Goal: Task Accomplishment & Management: Complete application form

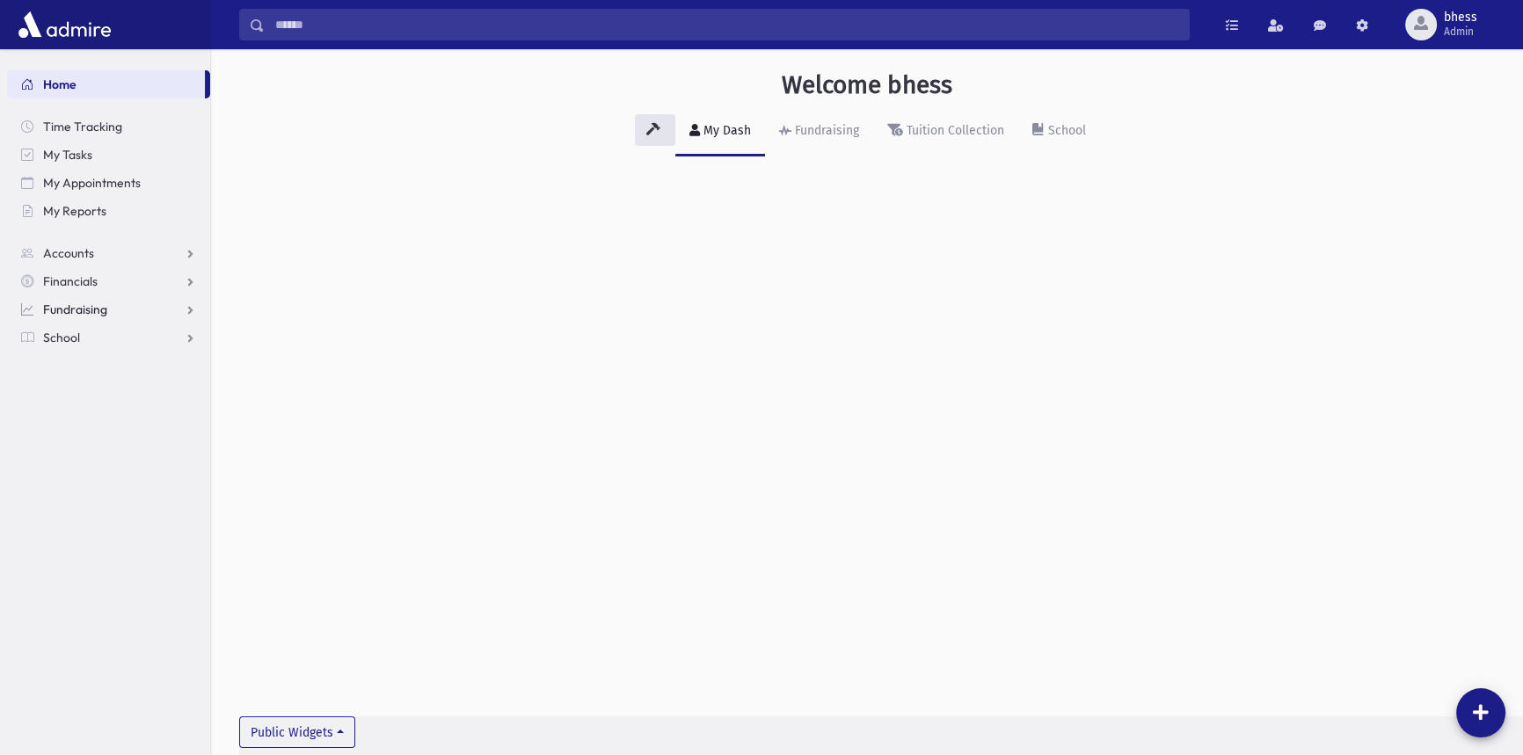
click at [82, 319] on link "Fundraising" at bounding box center [108, 309] width 203 height 28
click at [77, 448] on span "School" at bounding box center [61, 450] width 37 height 16
click at [76, 382] on link "Attendance" at bounding box center [108, 394] width 203 height 28
click at [106, 418] on link "Entry" at bounding box center [108, 422] width 203 height 28
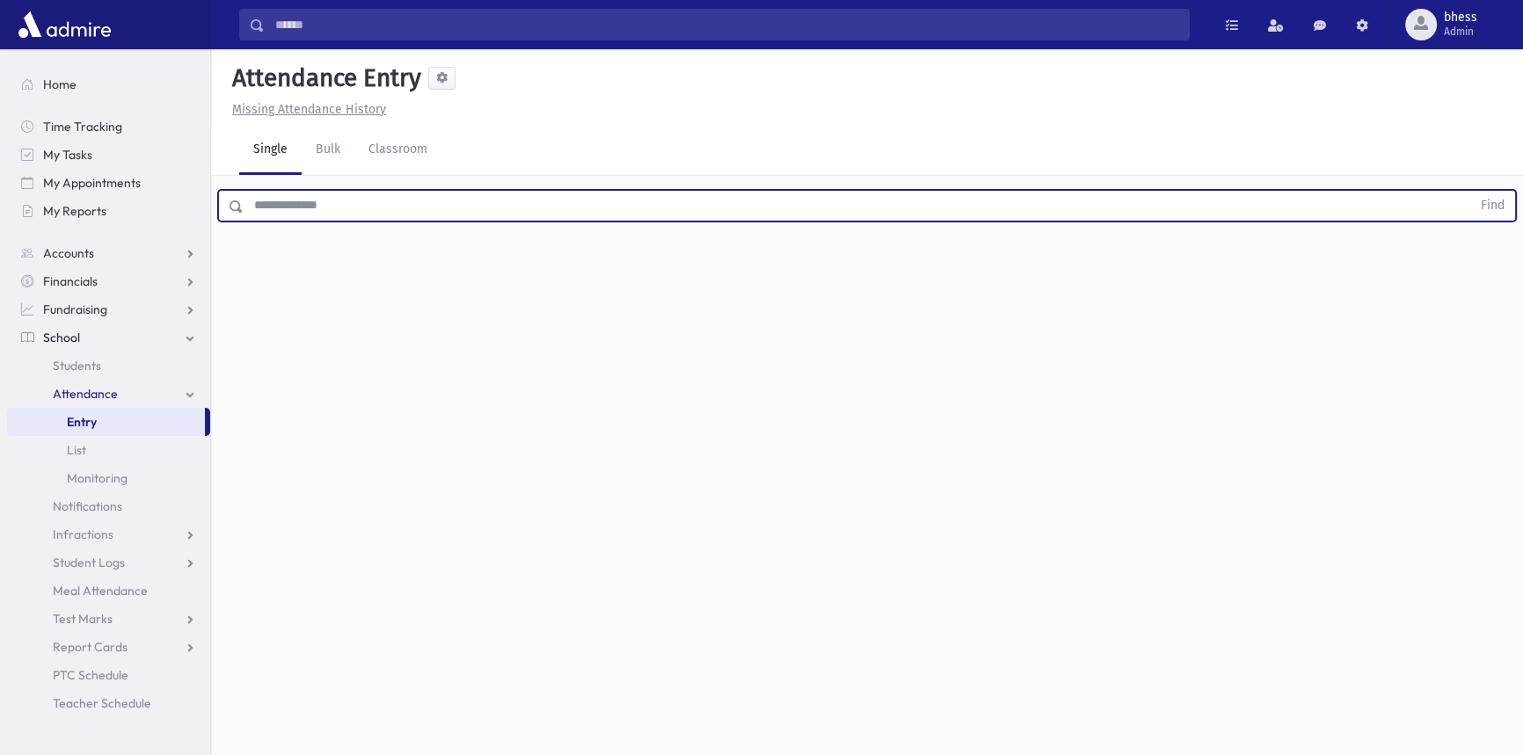
click at [313, 216] on input "text" at bounding box center [857, 206] width 1227 height 32
click at [1470, 191] on button "Find" at bounding box center [1492, 206] width 45 height 30
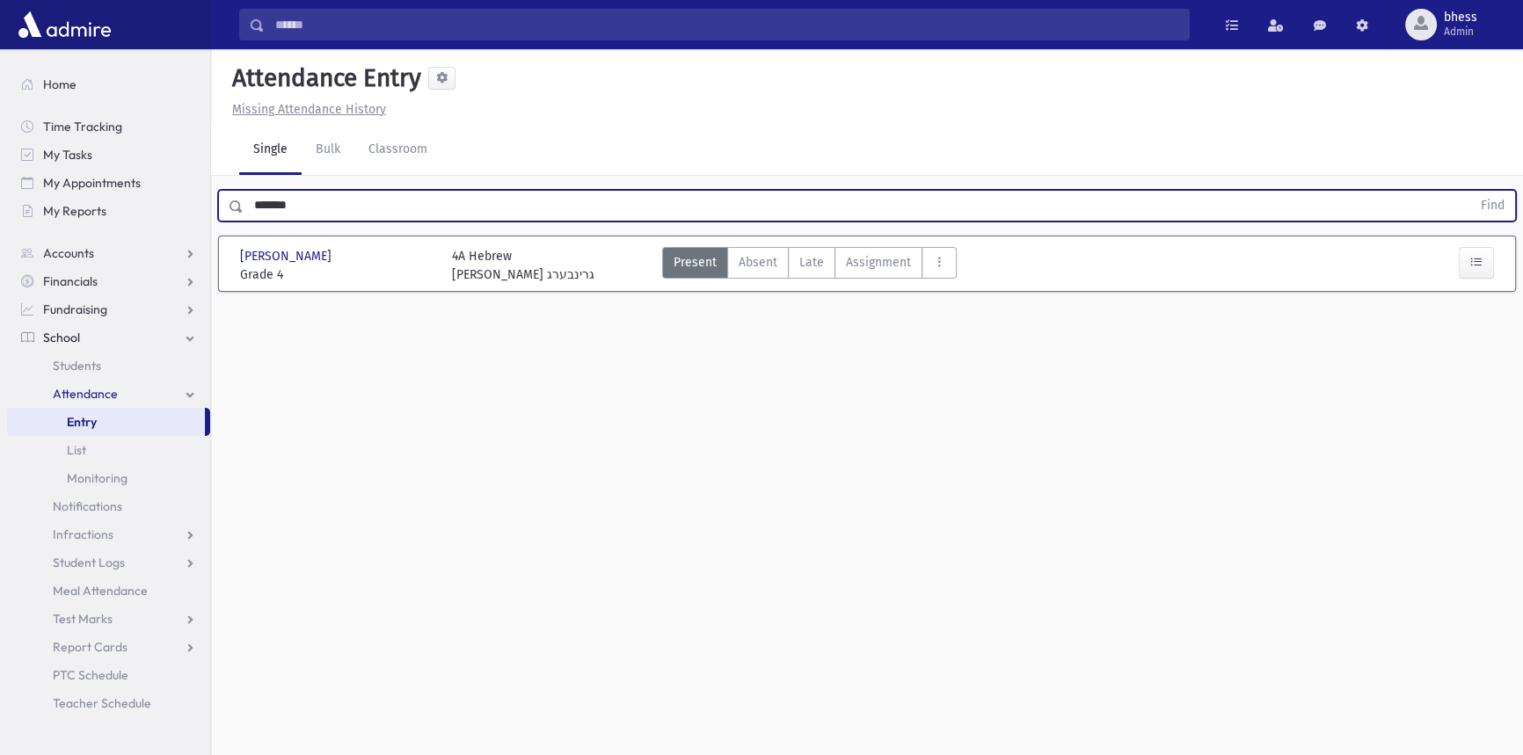
click at [804, 245] on div "[PERSON_NAME] [PERSON_NAME] Grade 4 Grade 4 4A Hebrew [PERSON_NAME] גרינבערג Pr…" at bounding box center [866, 264] width 1285 height 40
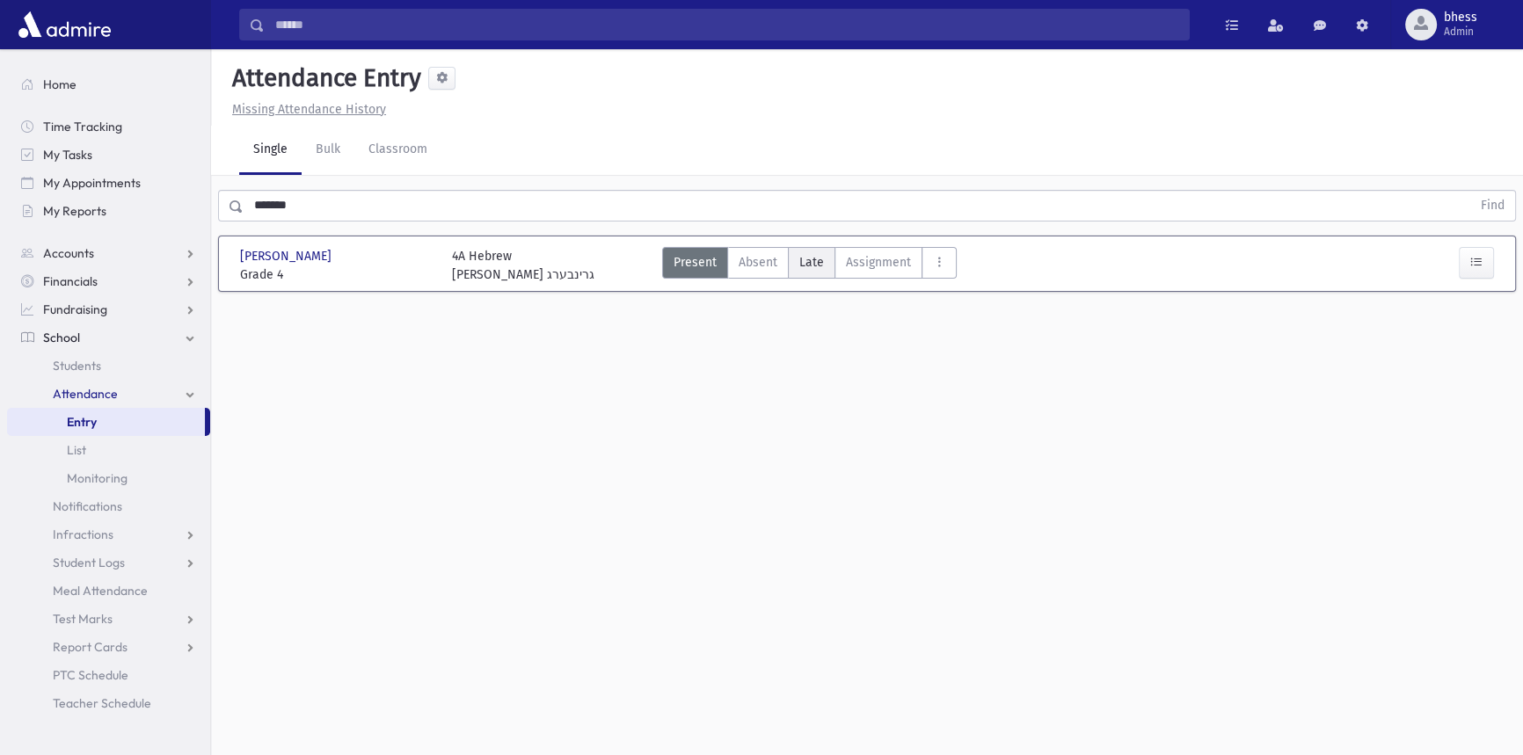
click at [823, 264] on label "Late Late" at bounding box center [811, 263] width 47 height 32
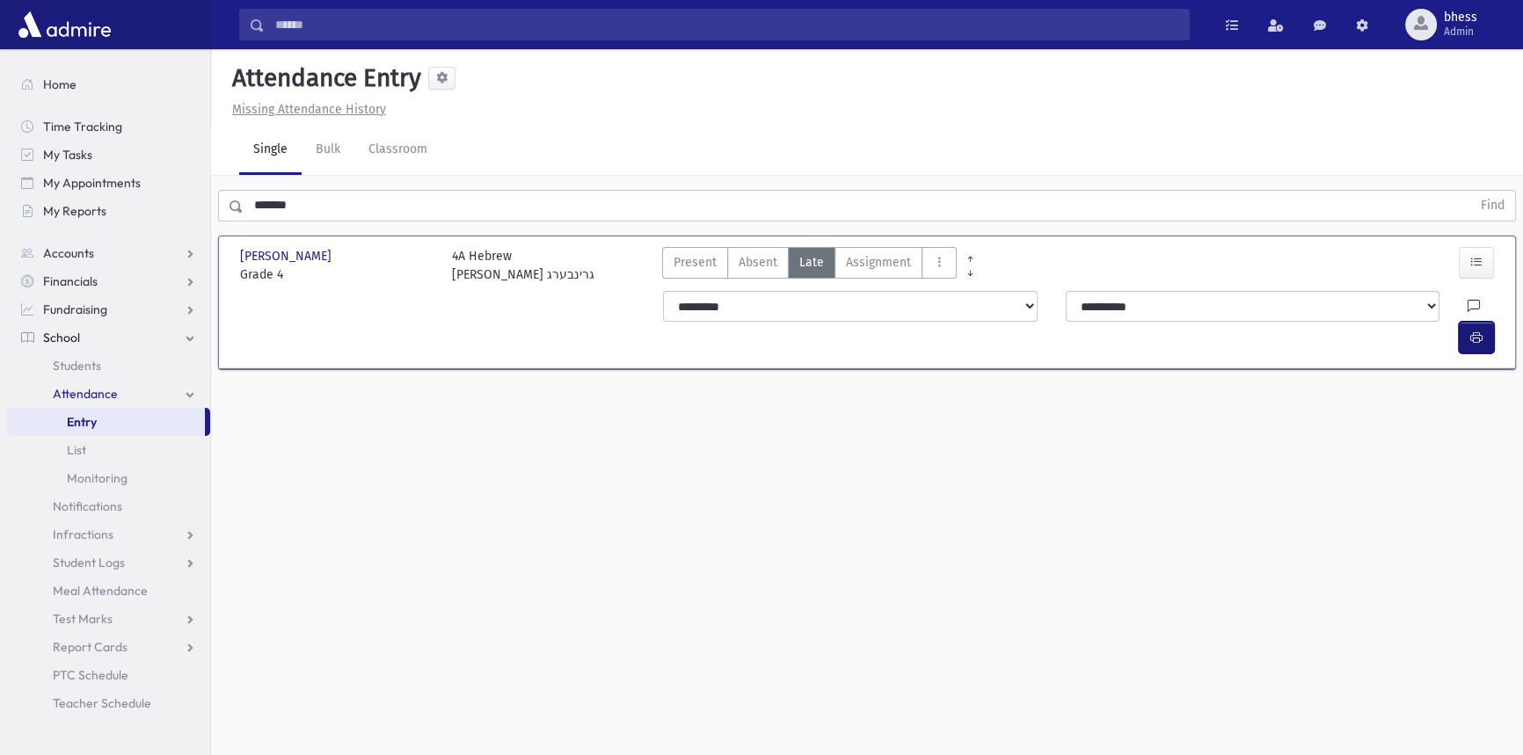
click at [1460, 322] on button "button" at bounding box center [1476, 338] width 35 height 32
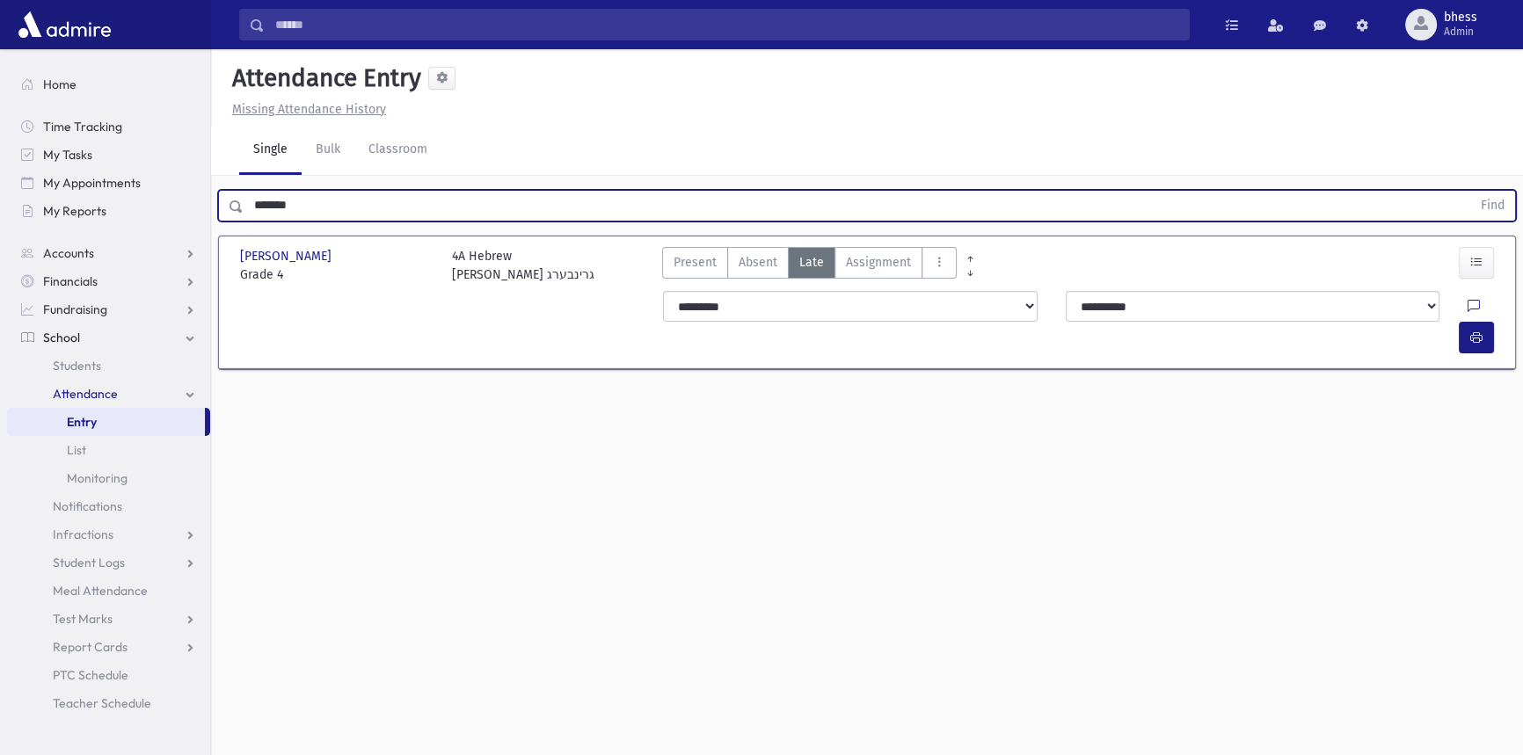
drag, startPoint x: 302, startPoint y: 207, endPoint x: 224, endPoint y: 210, distance: 77.4
click at [224, 210] on div "******* Find" at bounding box center [867, 206] width 1298 height 32
click at [1470, 191] on button "Find" at bounding box center [1492, 206] width 45 height 30
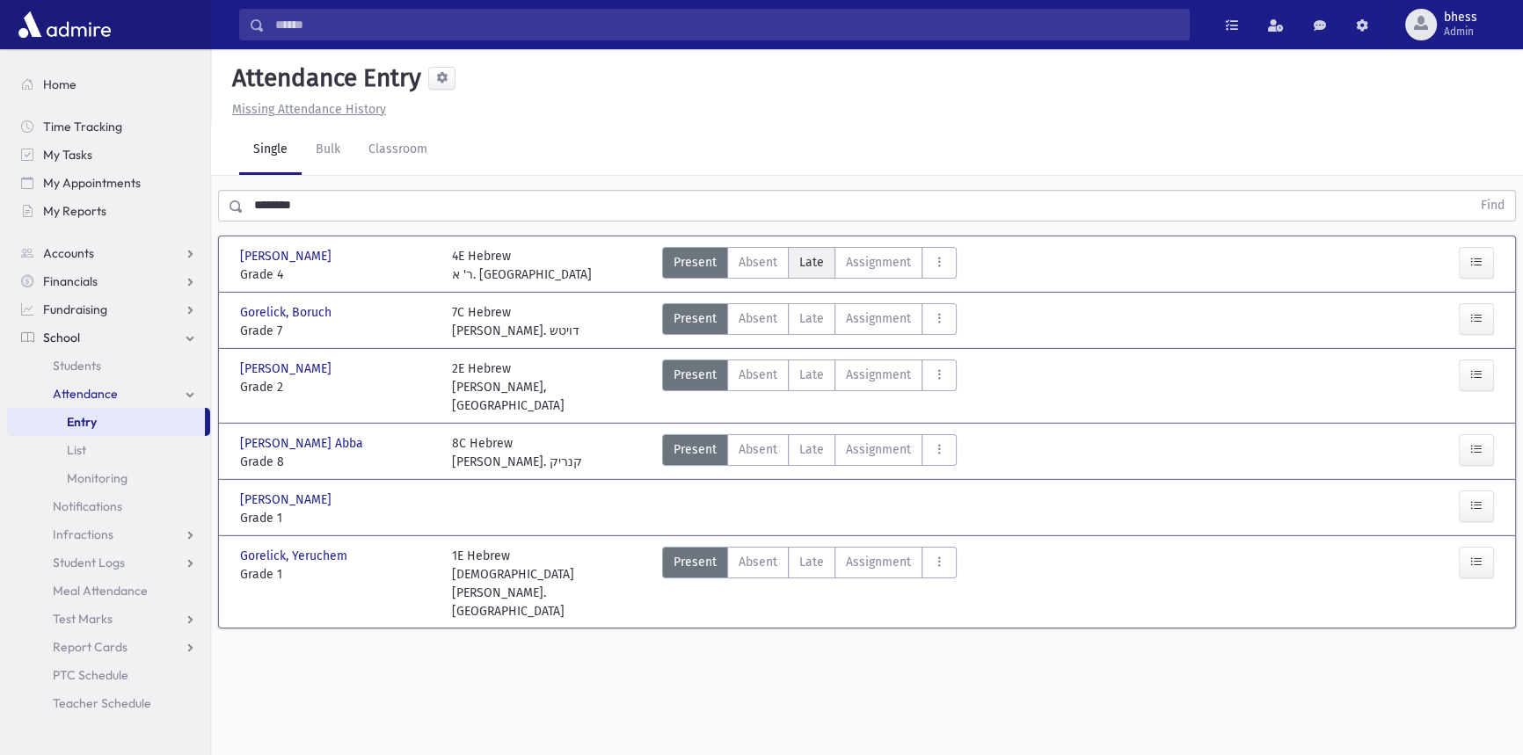
click at [811, 258] on span "Late" at bounding box center [811, 262] width 25 height 18
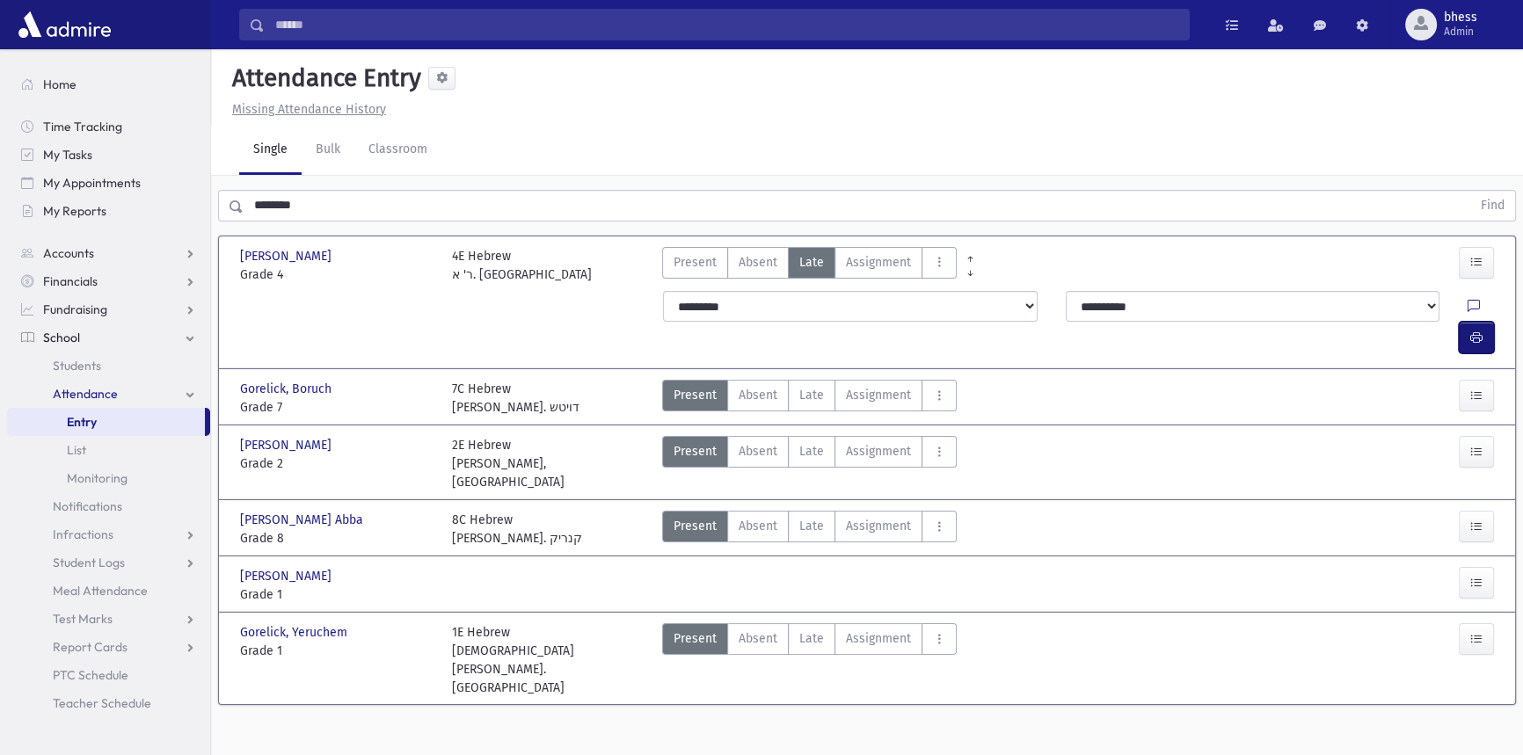
click at [1486, 322] on button "button" at bounding box center [1476, 338] width 35 height 32
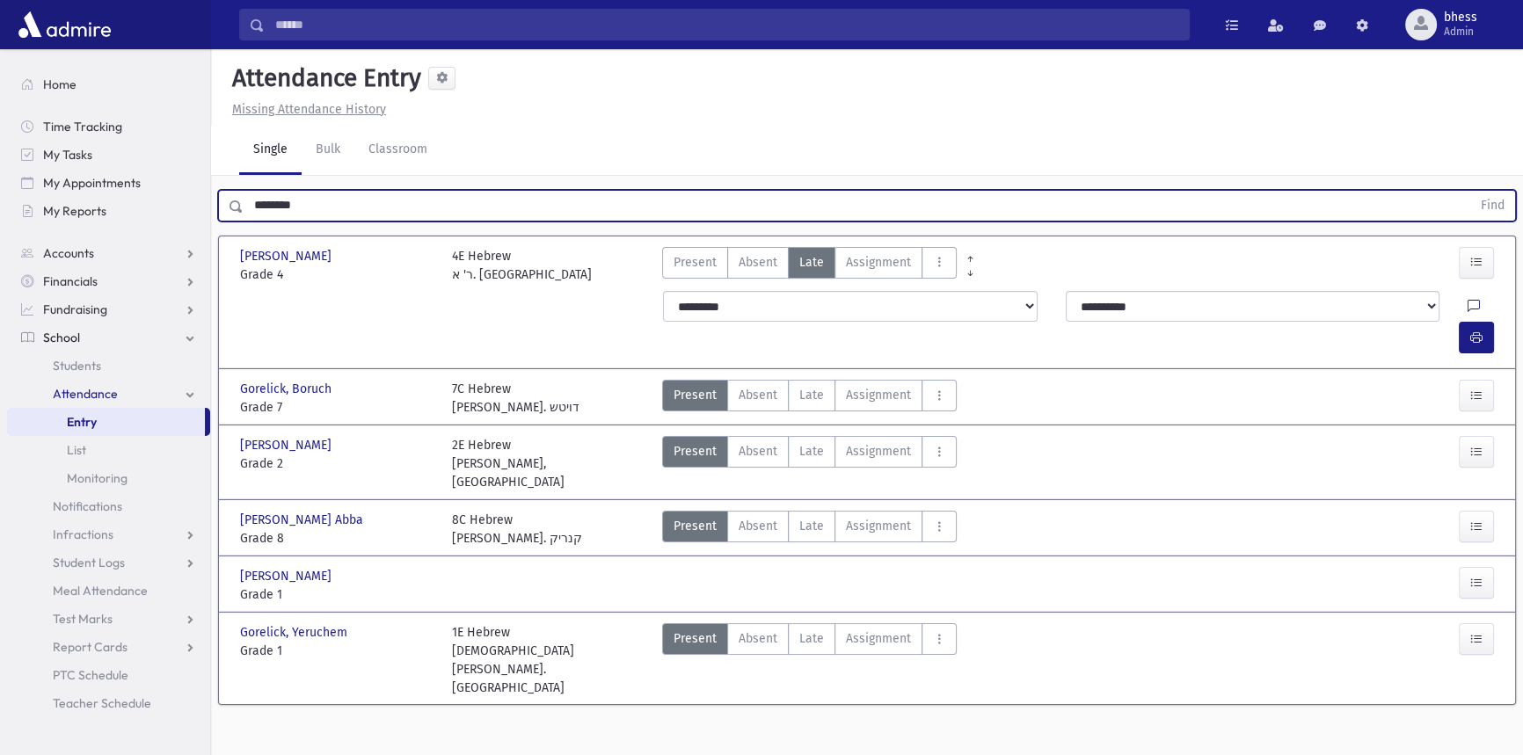
drag, startPoint x: 304, startPoint y: 215, endPoint x: 229, endPoint y: 214, distance: 74.7
click at [229, 214] on div "******** Find" at bounding box center [867, 206] width 1298 height 32
click at [1470, 191] on button "Find" at bounding box center [1492, 206] width 45 height 30
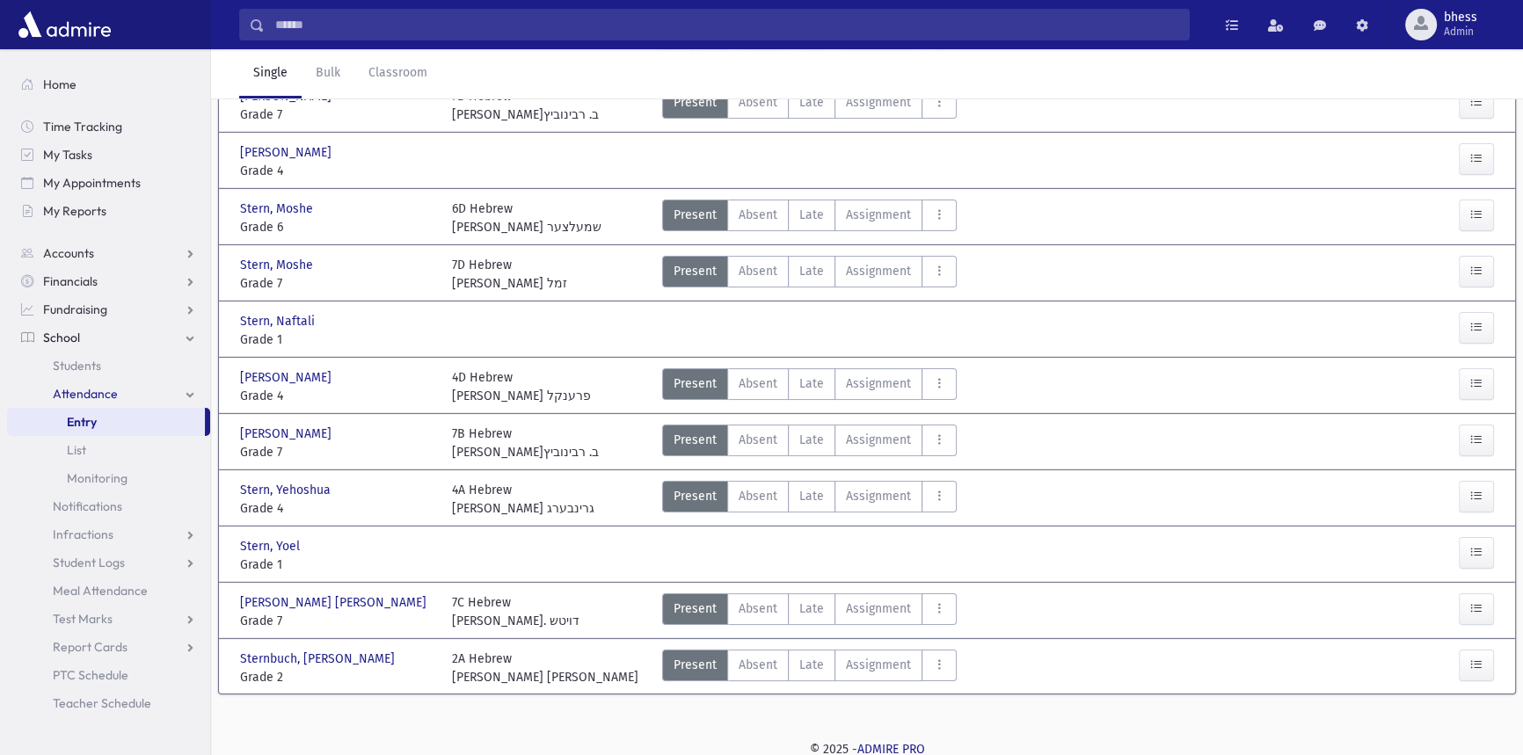
scroll to position [217, 0]
click at [803, 491] on span "Late" at bounding box center [811, 495] width 25 height 18
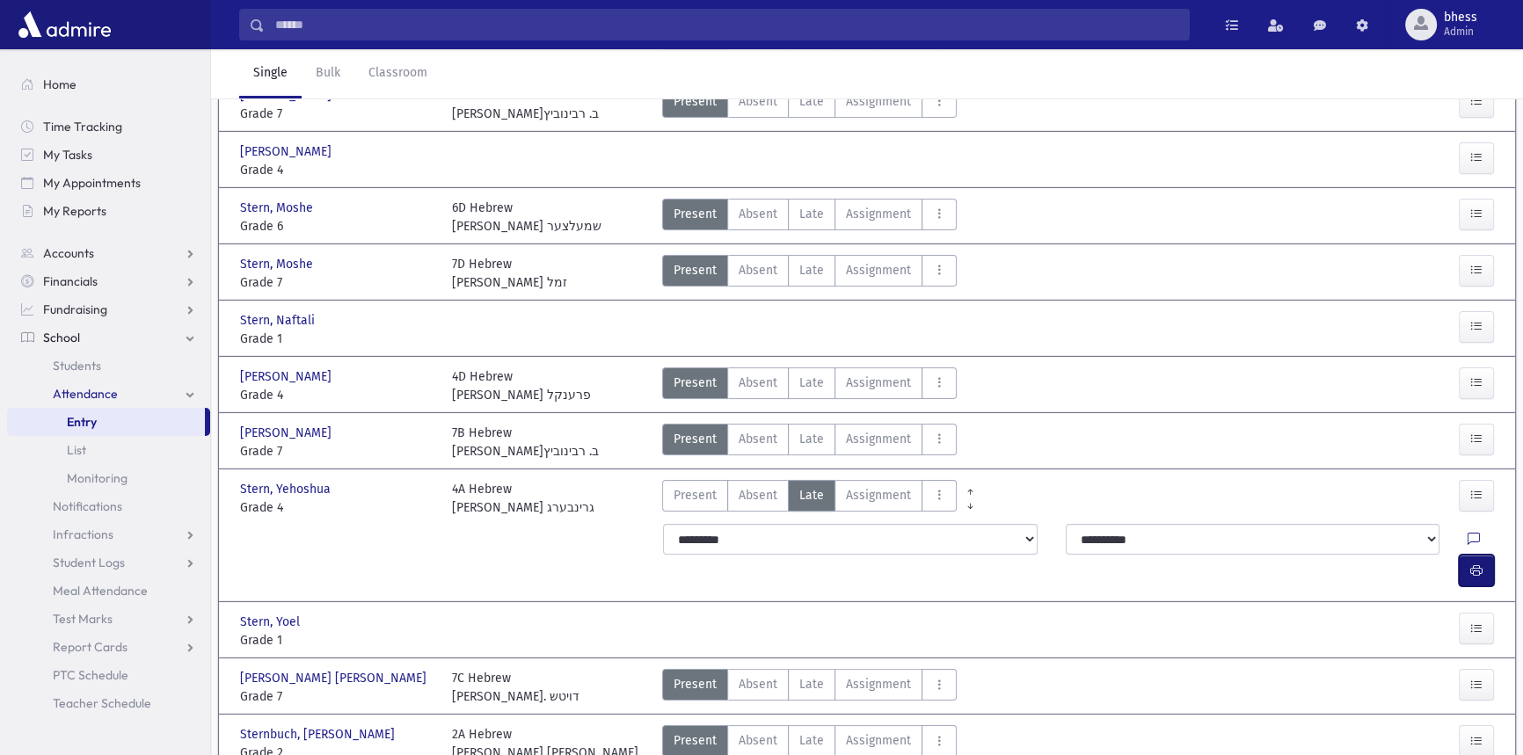
click at [1470, 564] on icon "button" at bounding box center [1476, 571] width 12 height 15
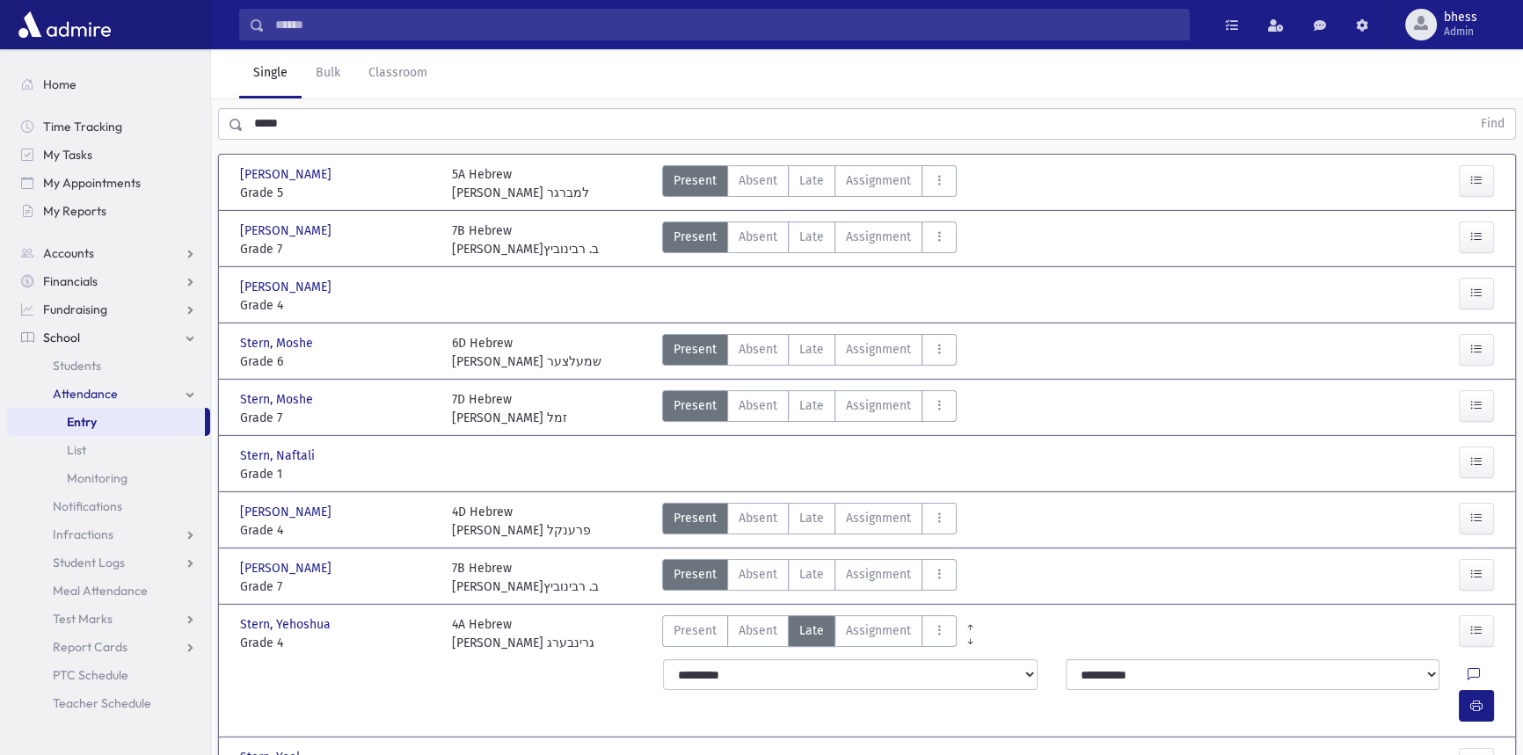
scroll to position [0, 0]
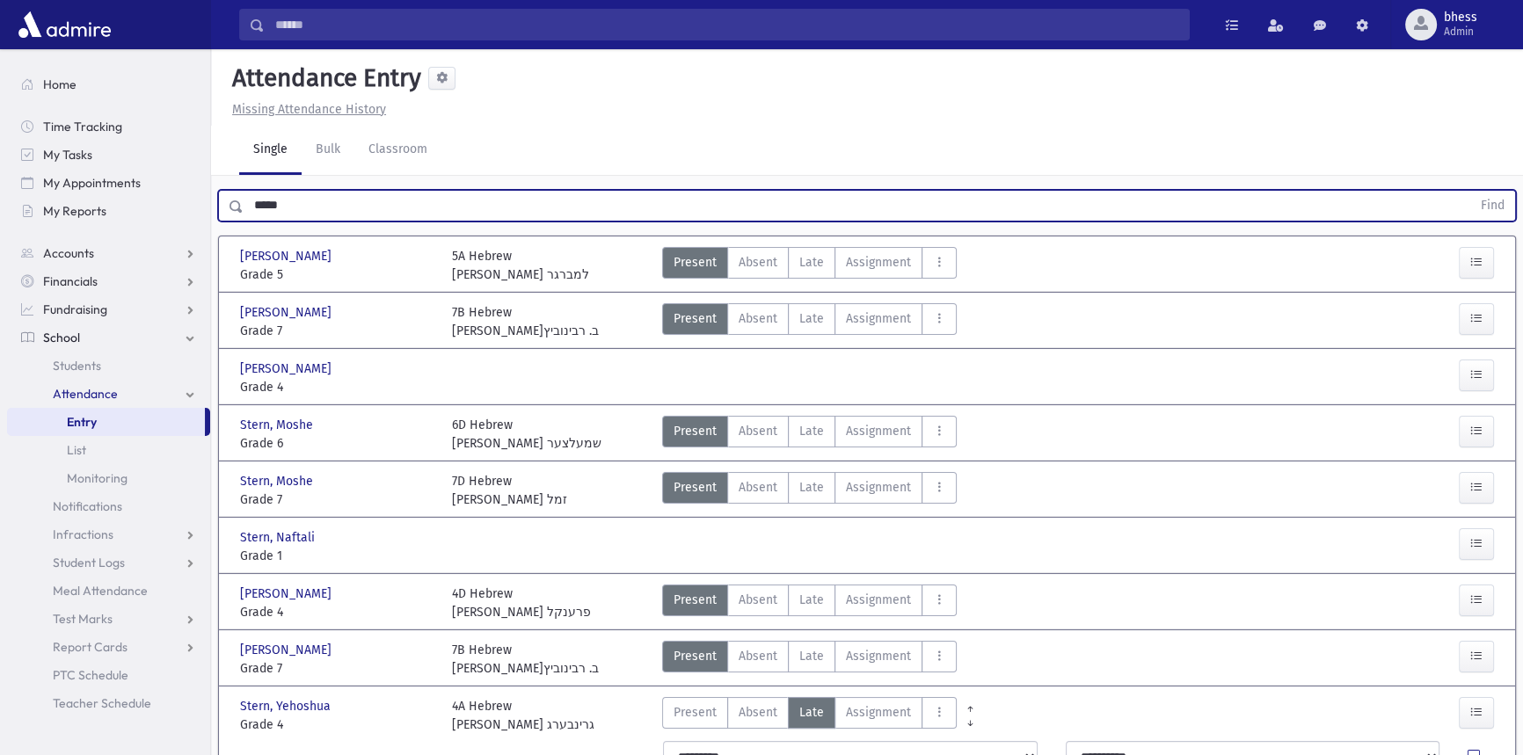
drag, startPoint x: 309, startPoint y: 196, endPoint x: 222, endPoint y: 186, distance: 86.8
click at [222, 186] on div "***** Find" at bounding box center [867, 202] width 1312 height 53
click at [1470, 191] on button "Find" at bounding box center [1492, 206] width 45 height 30
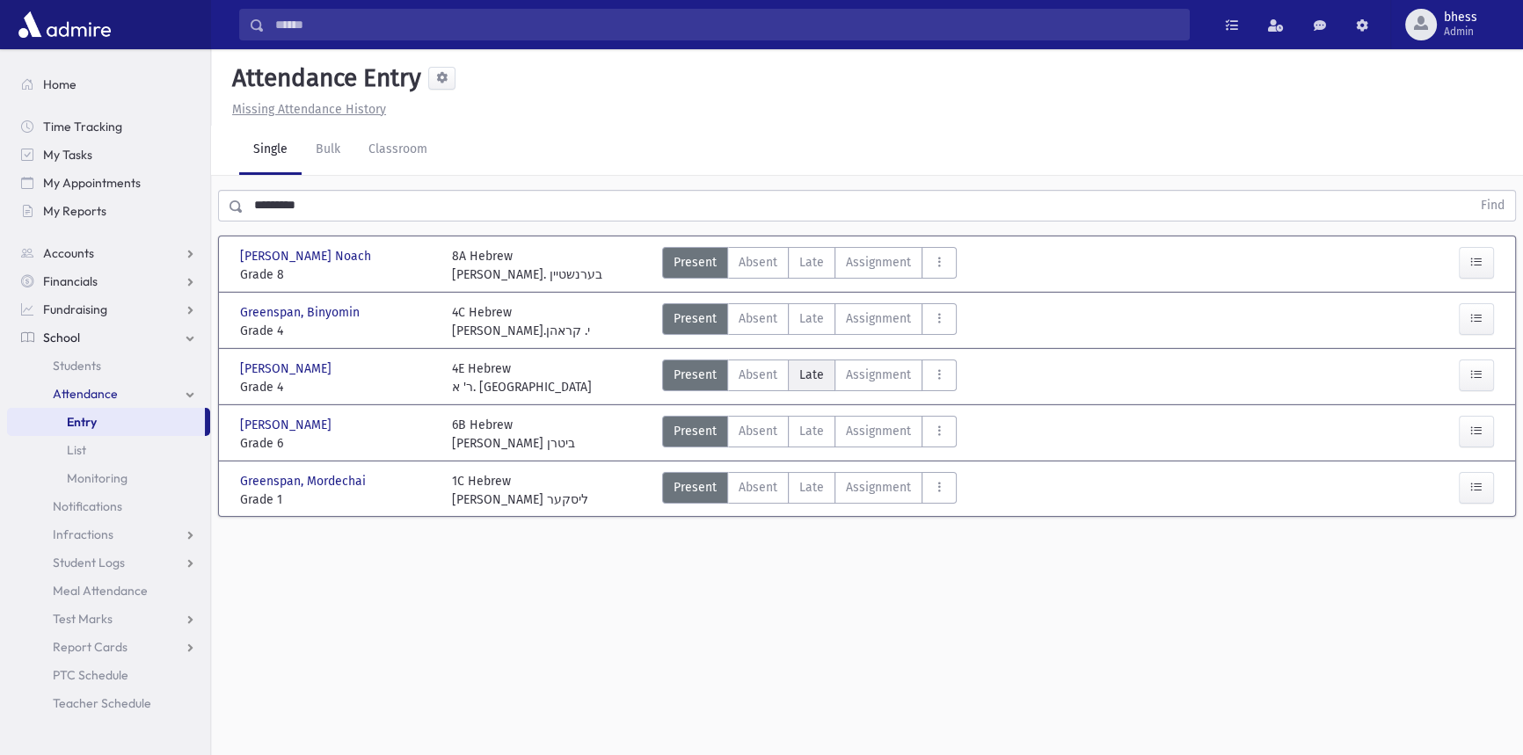
click at [810, 366] on span "Late" at bounding box center [811, 375] width 25 height 18
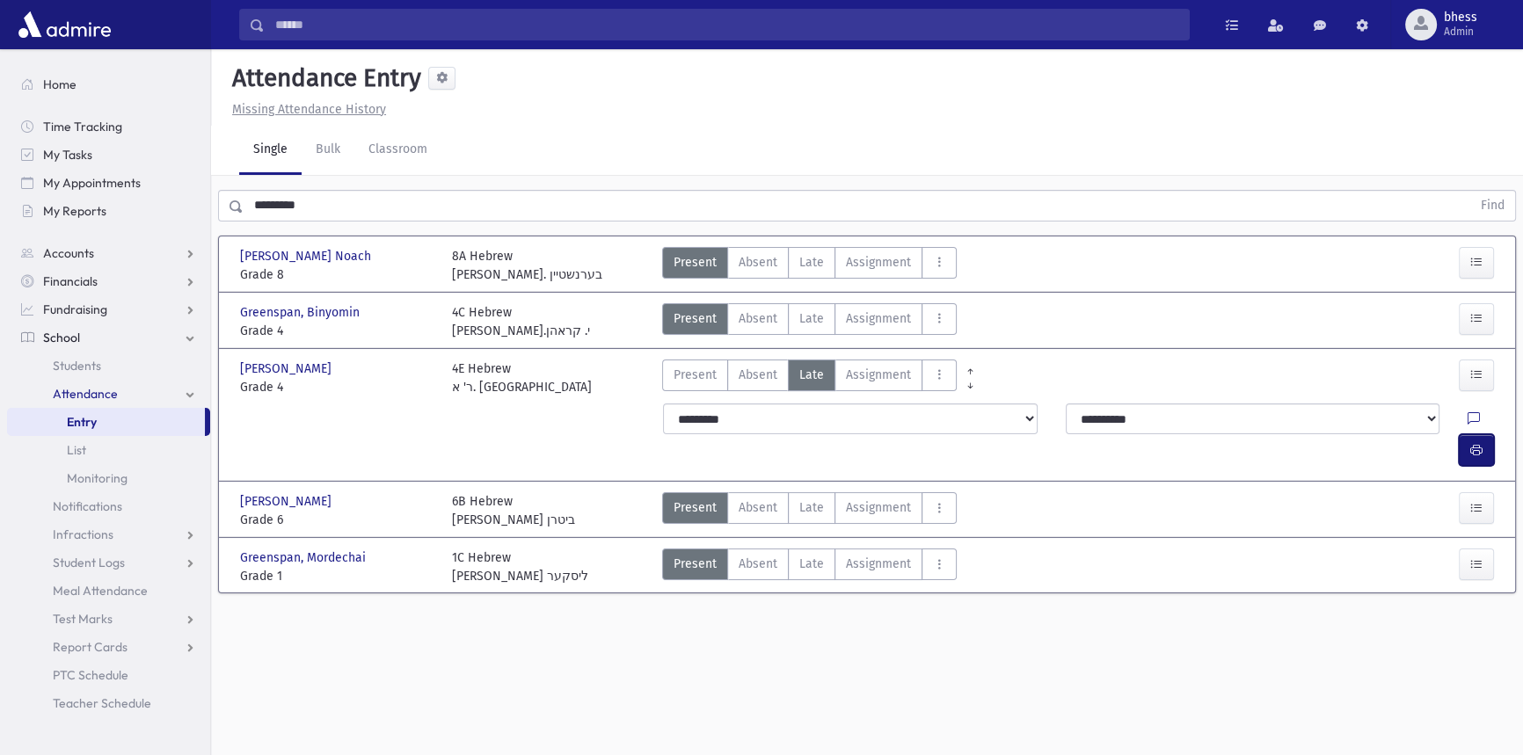
click at [1473, 443] on icon "button" at bounding box center [1476, 450] width 12 height 15
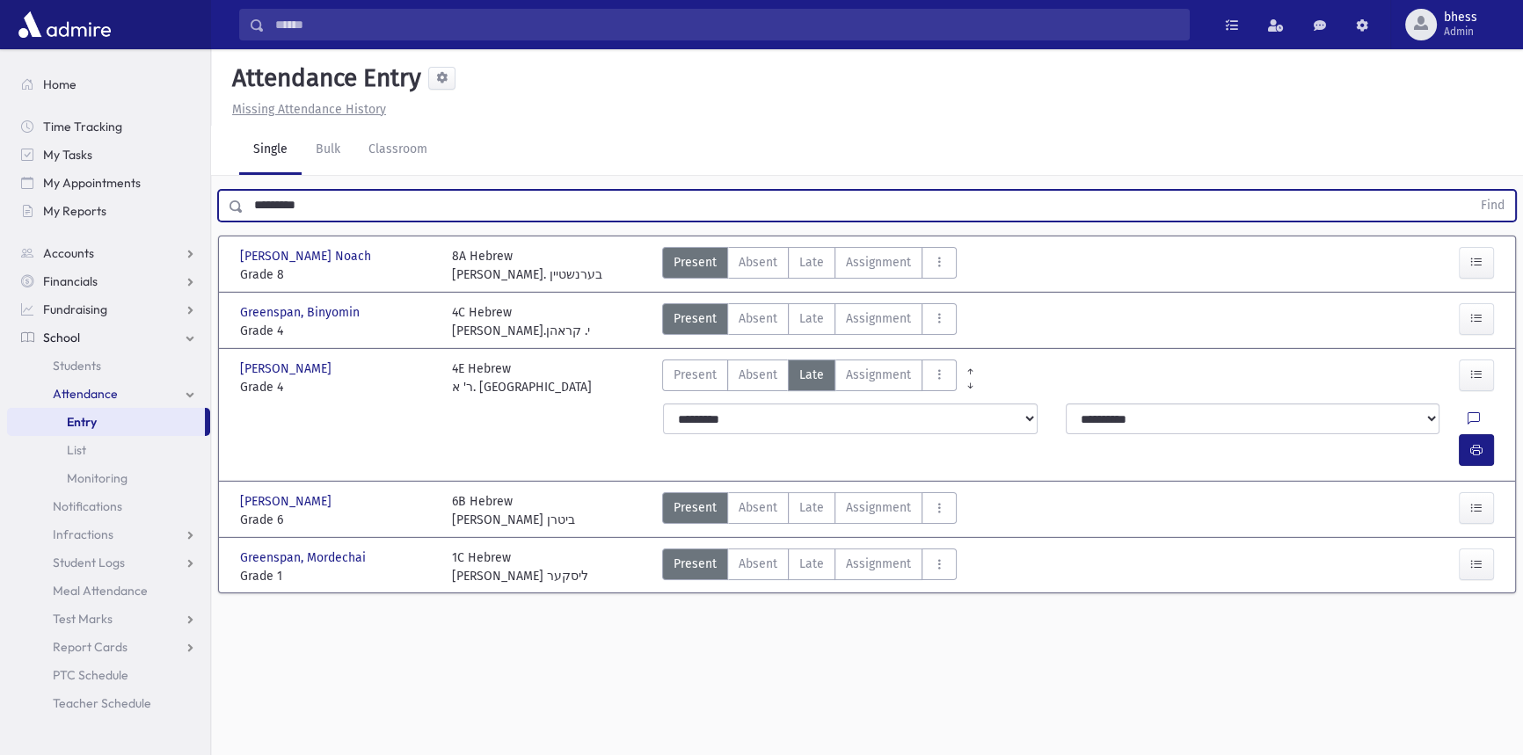
drag, startPoint x: 324, startPoint y: 211, endPoint x: 211, endPoint y: 202, distance: 112.9
click at [211, 202] on div "********* Find" at bounding box center [867, 202] width 1312 height 53
click at [1470, 191] on button "Find" at bounding box center [1492, 206] width 45 height 30
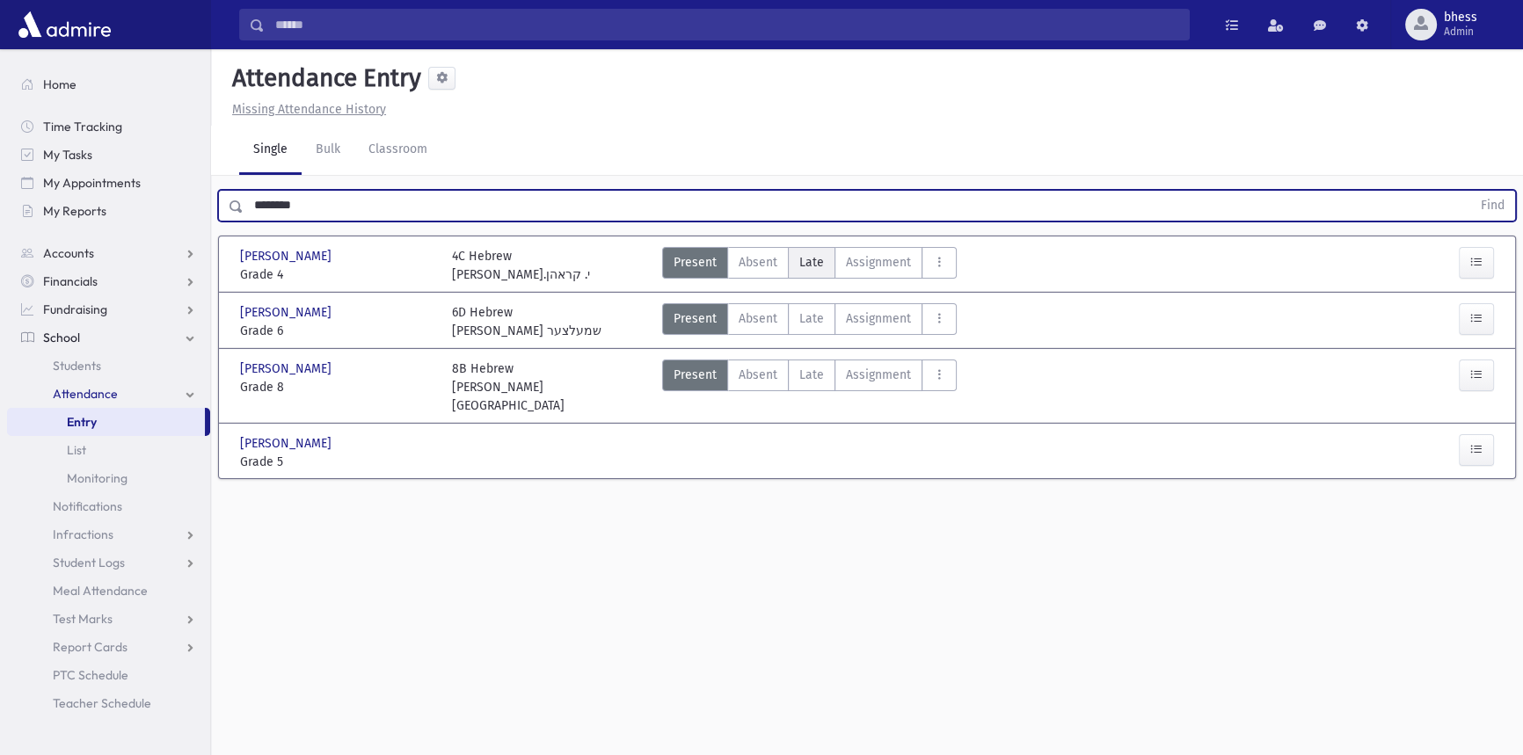
click at [817, 260] on span "Late" at bounding box center [811, 262] width 25 height 18
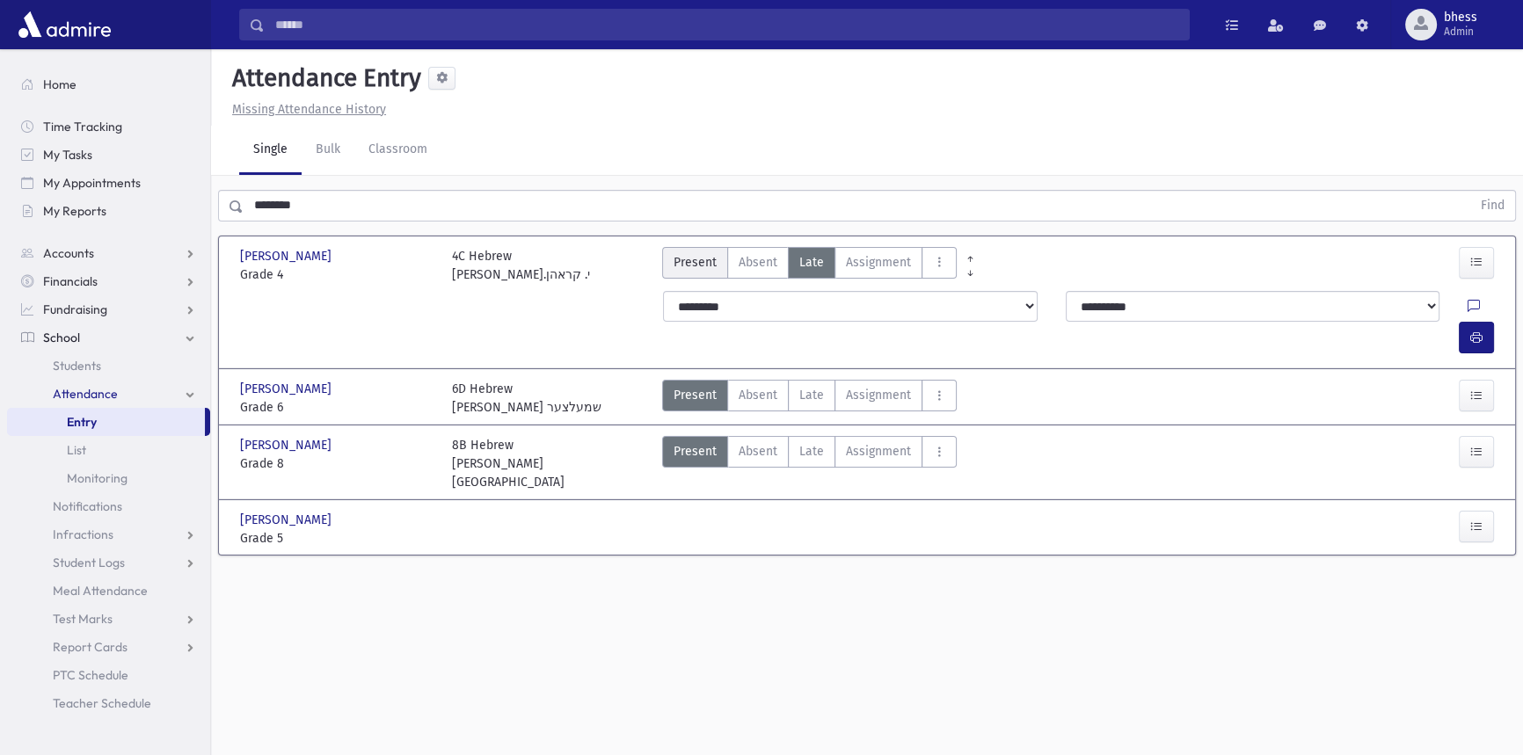
click at [702, 260] on span "Present" at bounding box center [694, 262] width 43 height 18
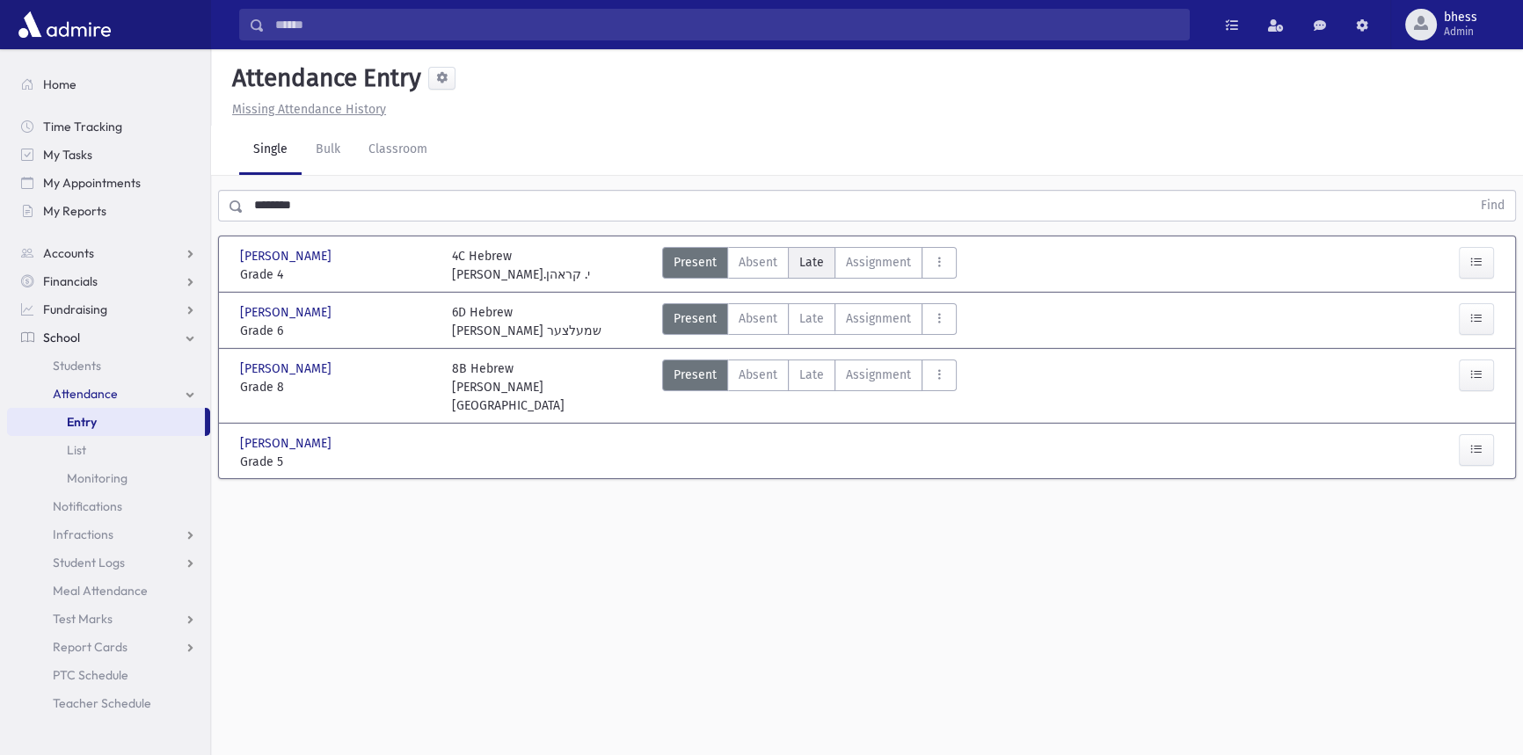
click at [806, 263] on span "Late" at bounding box center [811, 262] width 25 height 18
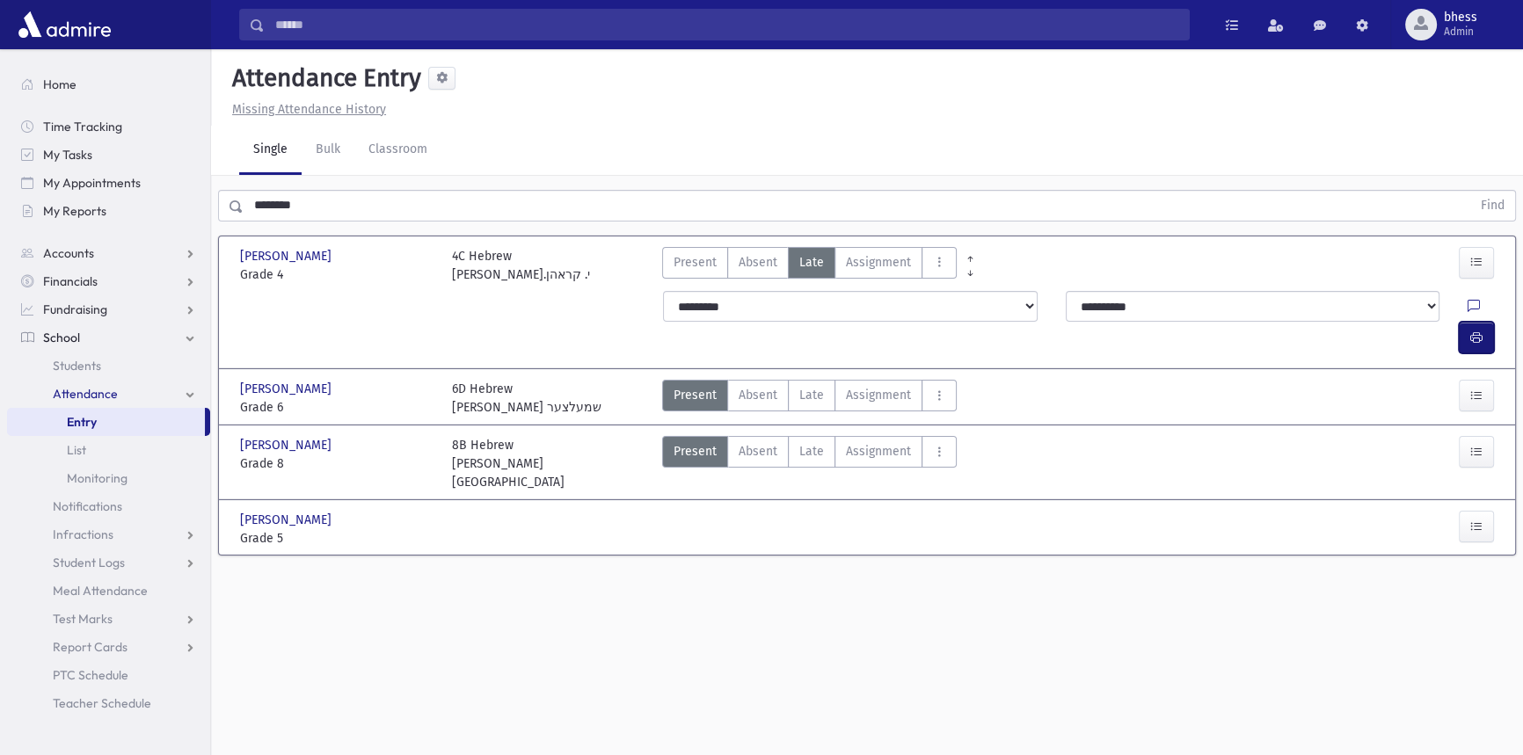
click at [1475, 331] on icon "button" at bounding box center [1476, 338] width 12 height 15
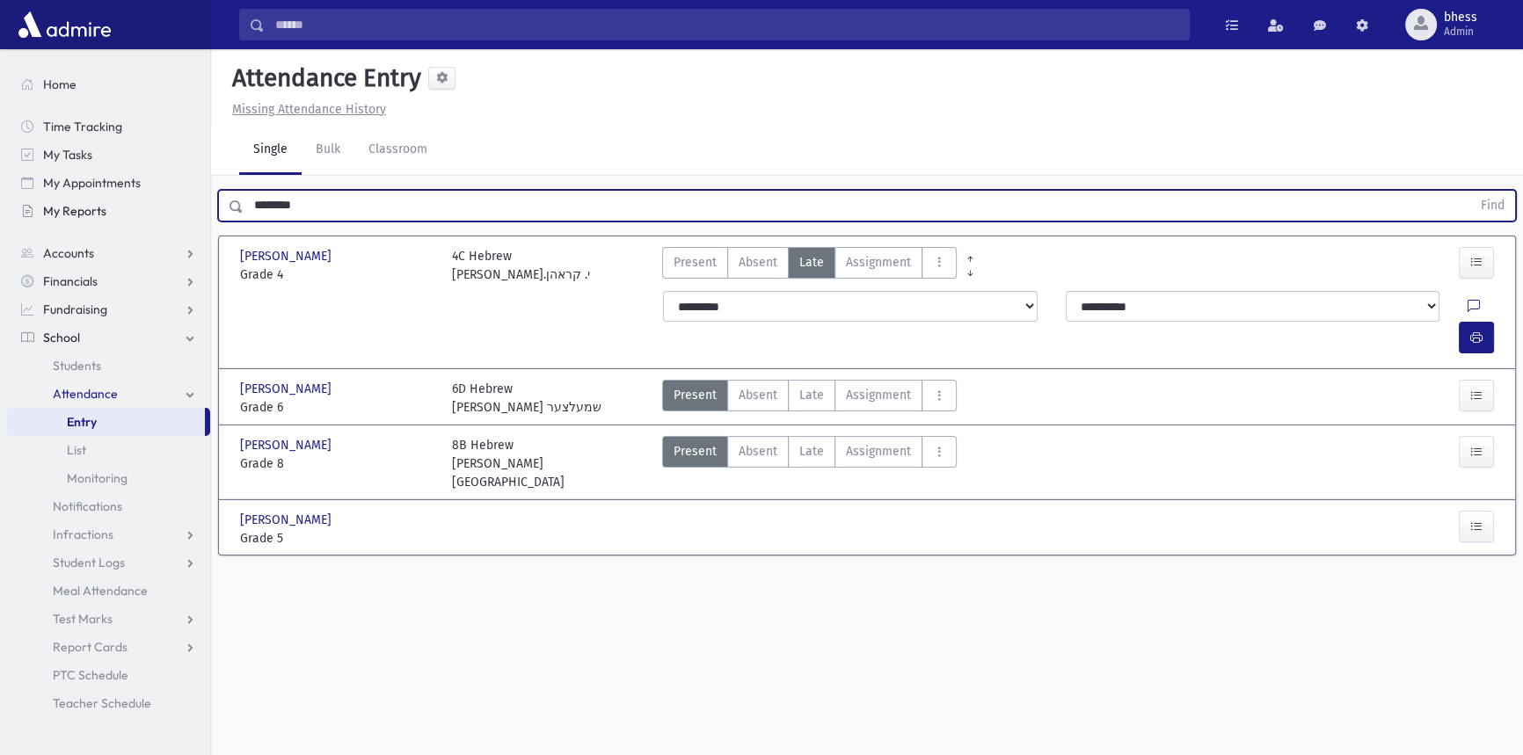
drag, startPoint x: 294, startPoint y: 212, endPoint x: 177, endPoint y: 200, distance: 117.5
click at [177, 200] on div "Search Results All Accounts" at bounding box center [761, 397] width 1523 height 795
click at [1470, 191] on button "Find" at bounding box center [1492, 206] width 45 height 30
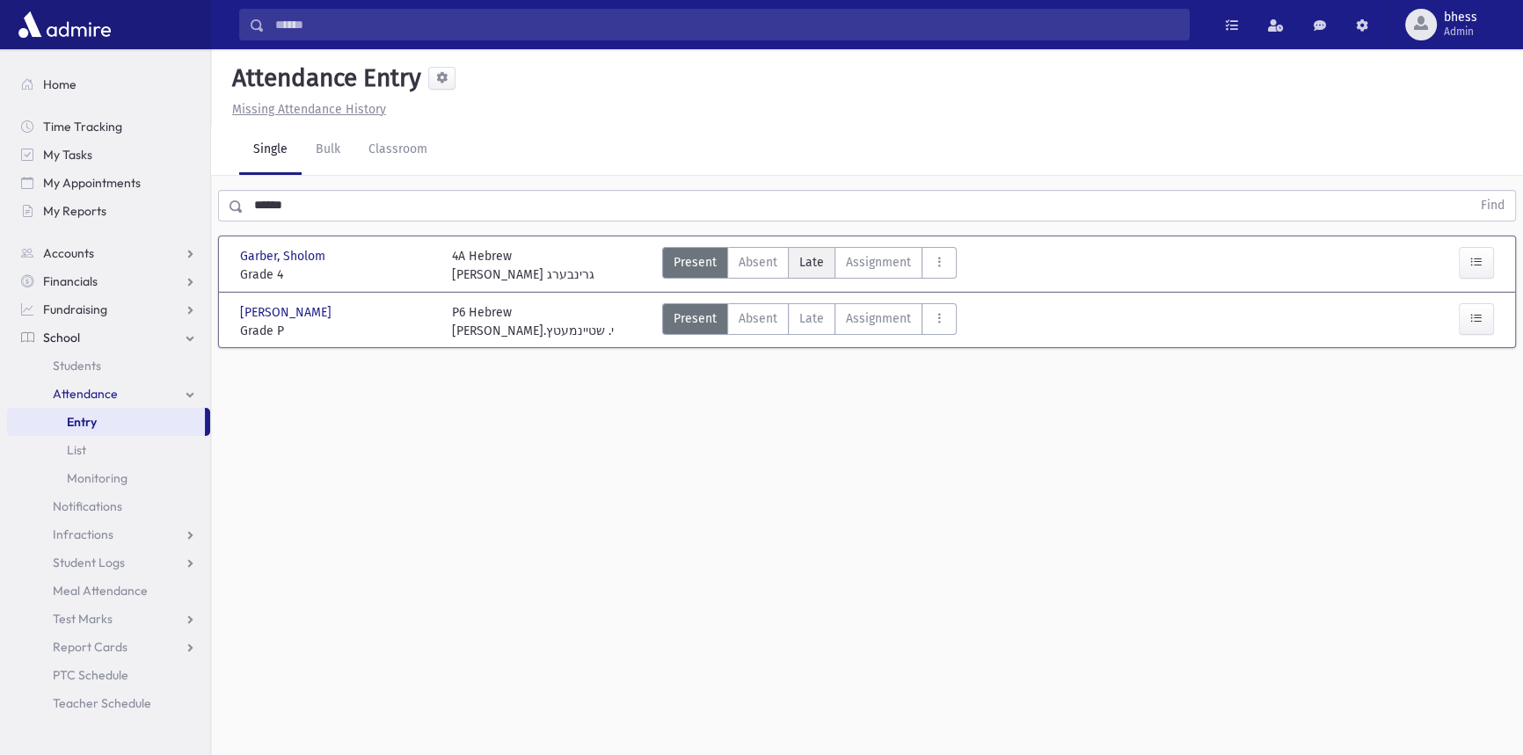
click at [814, 259] on span "Late" at bounding box center [811, 262] width 25 height 18
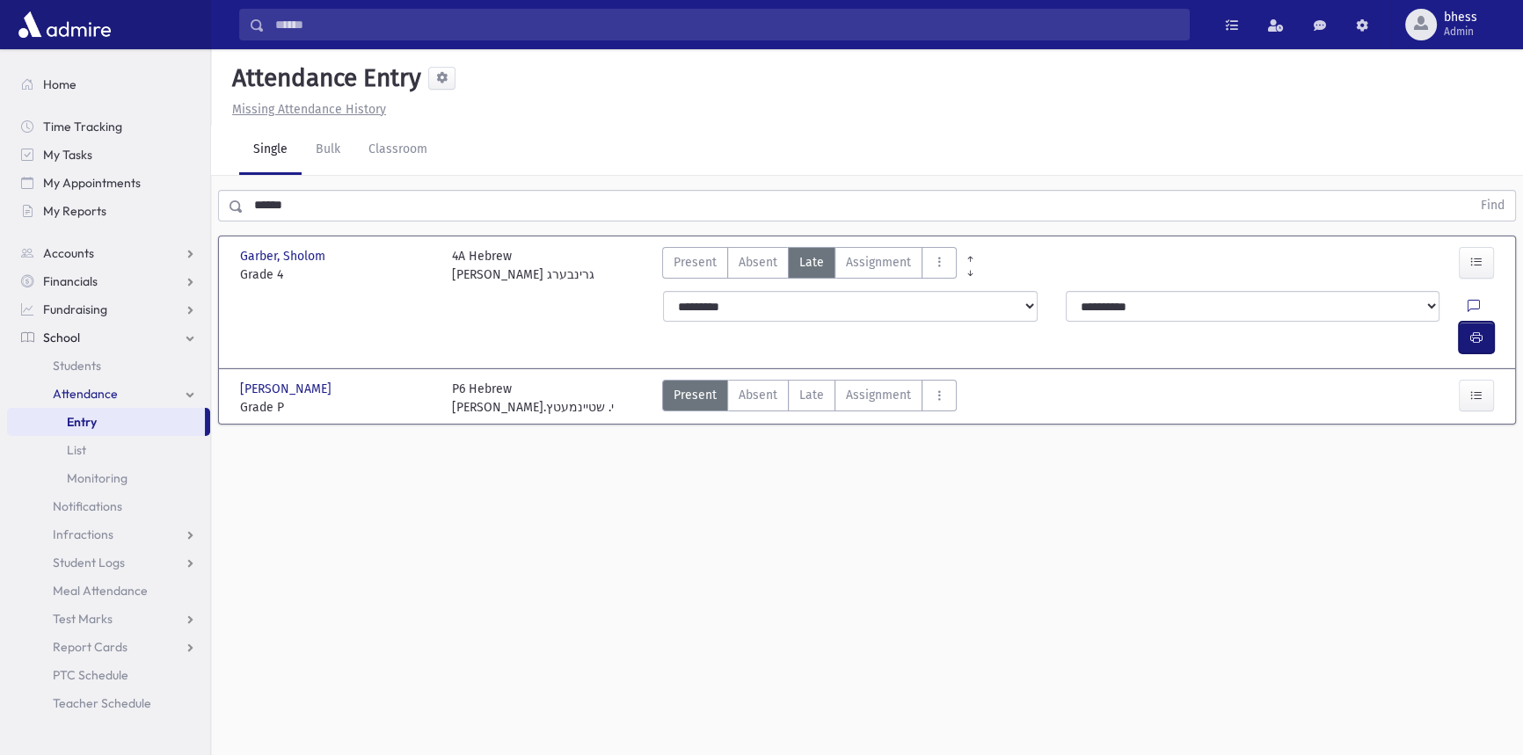
click at [1477, 331] on icon "button" at bounding box center [1476, 338] width 12 height 15
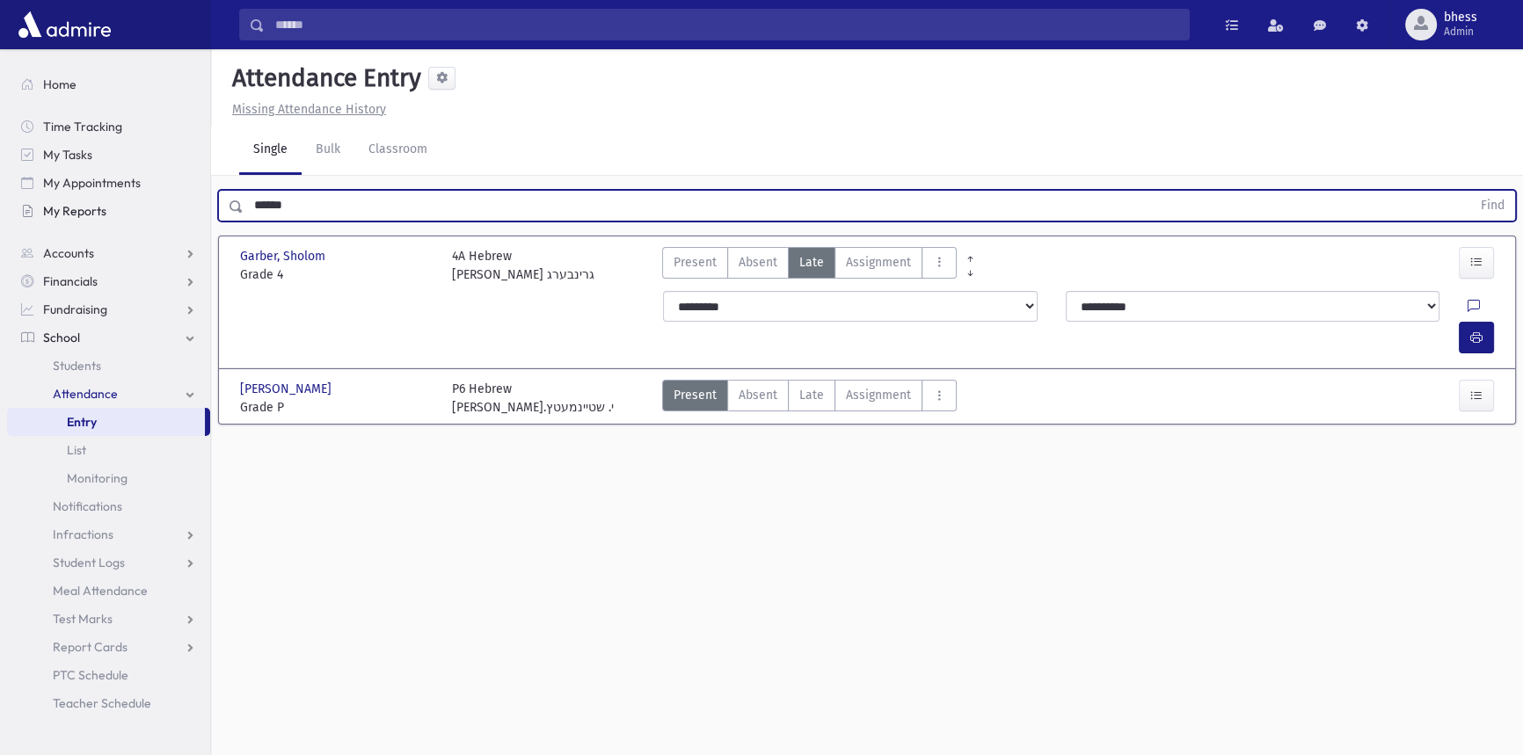
click at [153, 200] on div "Search Results All Accounts" at bounding box center [761, 397] width 1523 height 795
click at [1470, 191] on button "Find" at bounding box center [1492, 206] width 45 height 30
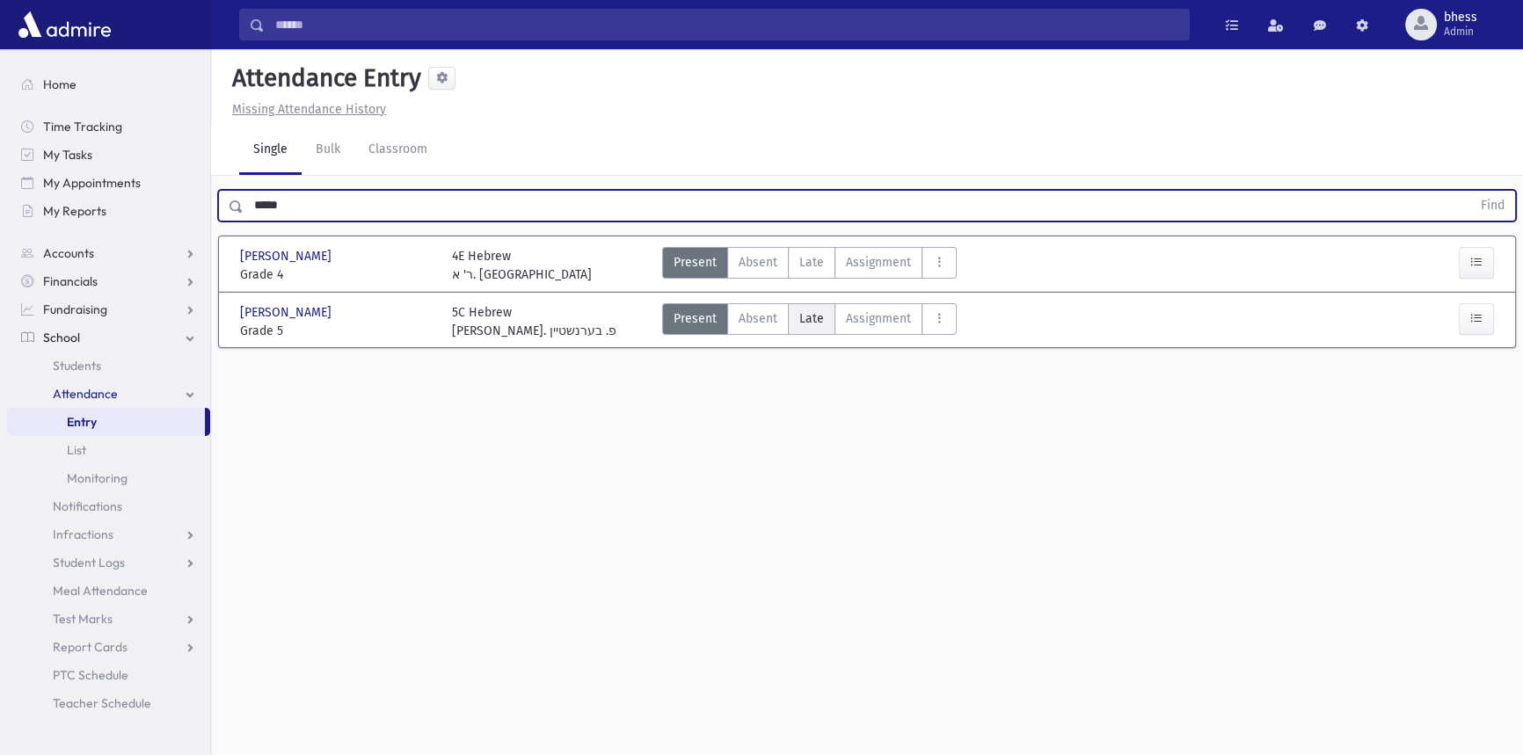
click at [807, 309] on span "Late" at bounding box center [811, 318] width 25 height 18
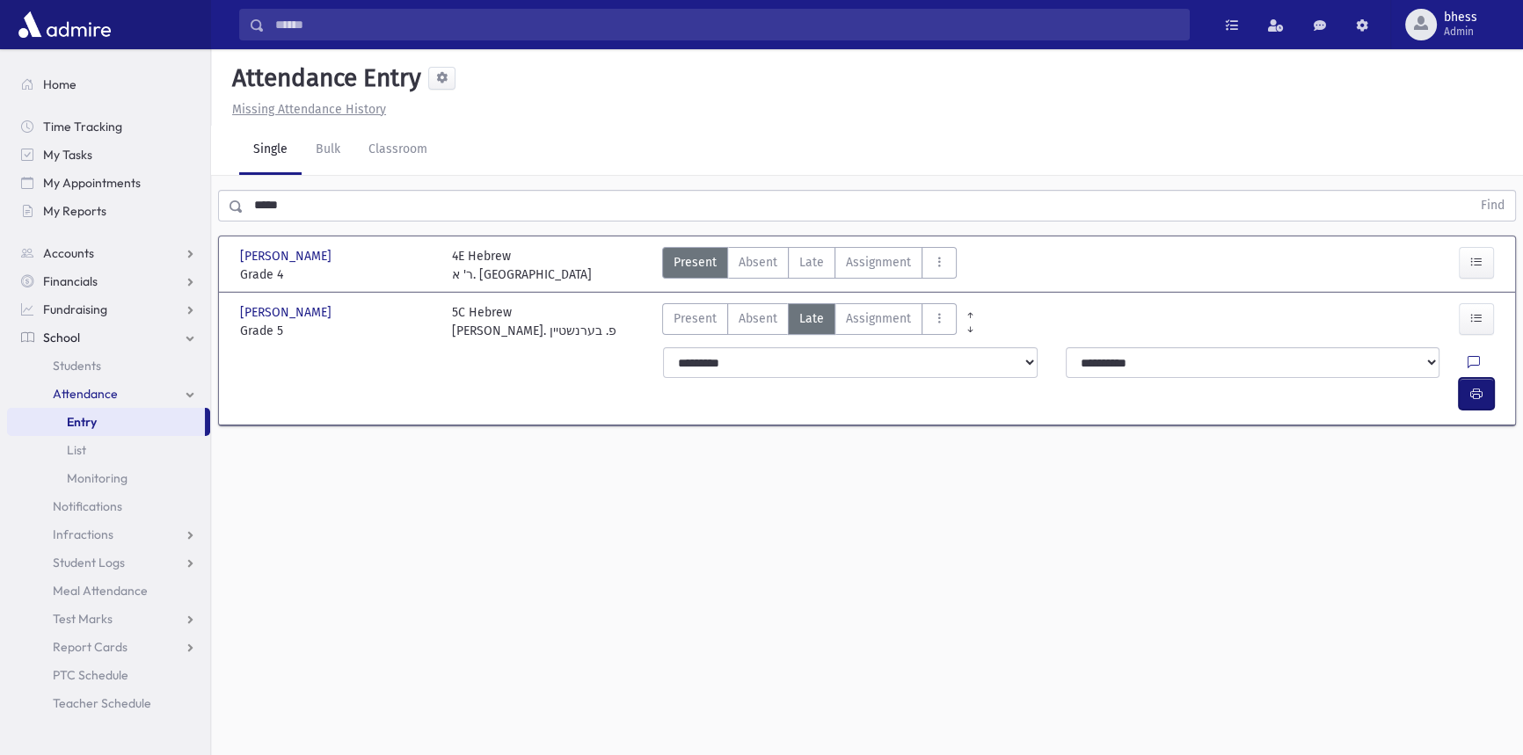
click at [1489, 378] on button "button" at bounding box center [1476, 394] width 35 height 32
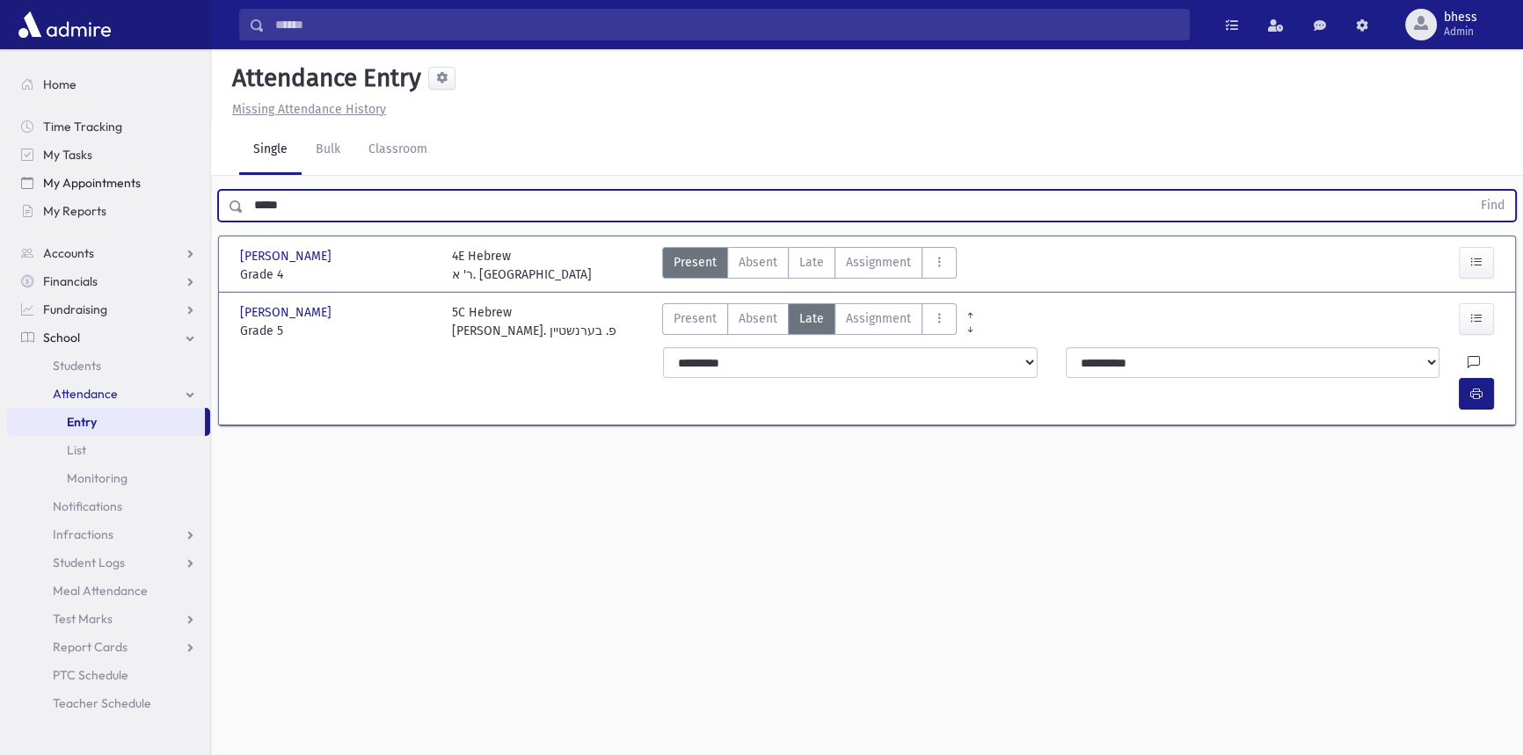
drag, startPoint x: 288, startPoint y: 202, endPoint x: 193, endPoint y: 193, distance: 95.4
click at [193, 193] on div "Search Results All Accounts" at bounding box center [761, 397] width 1523 height 795
click at [1470, 191] on button "Find" at bounding box center [1492, 206] width 45 height 30
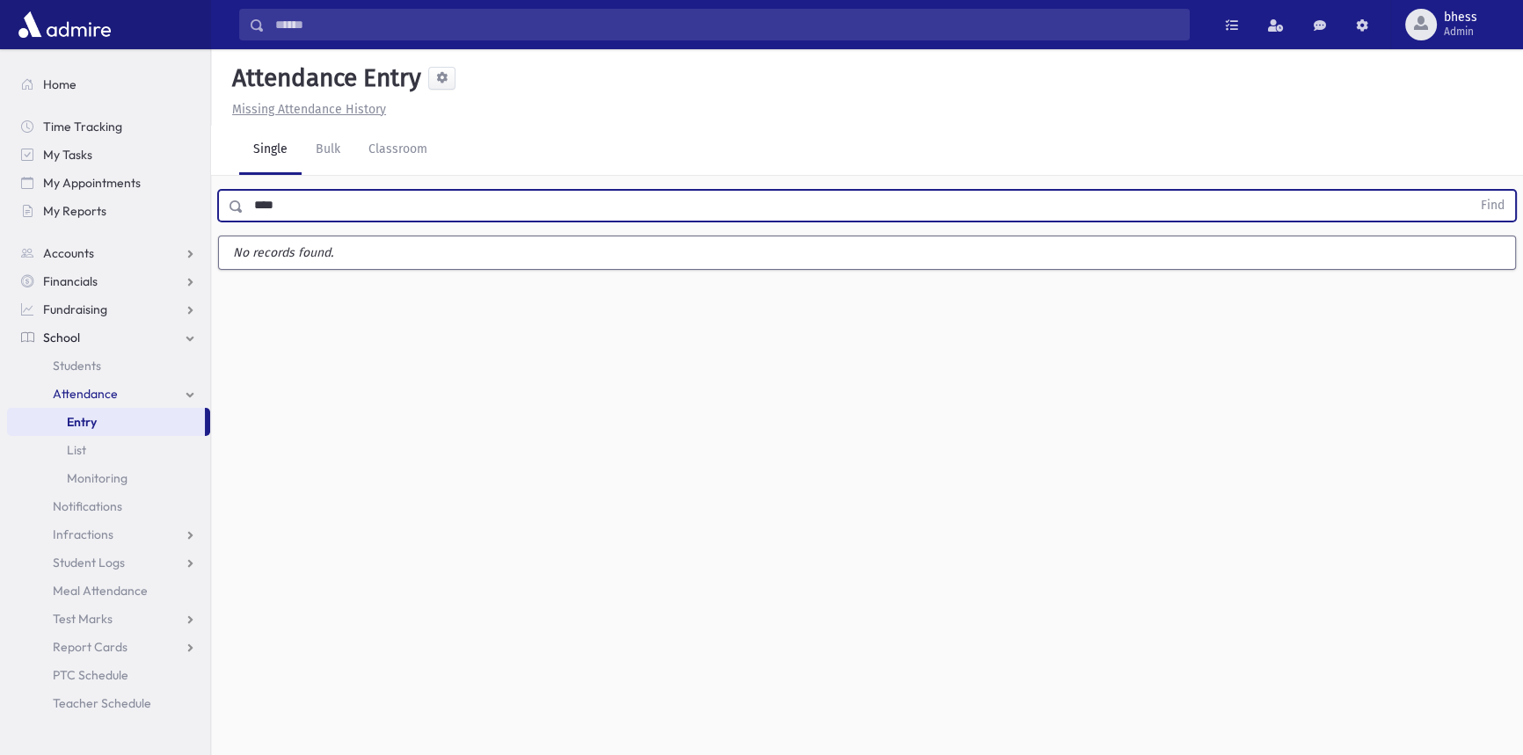
type input "****"
click at [1470, 191] on button "Find" at bounding box center [1492, 206] width 45 height 30
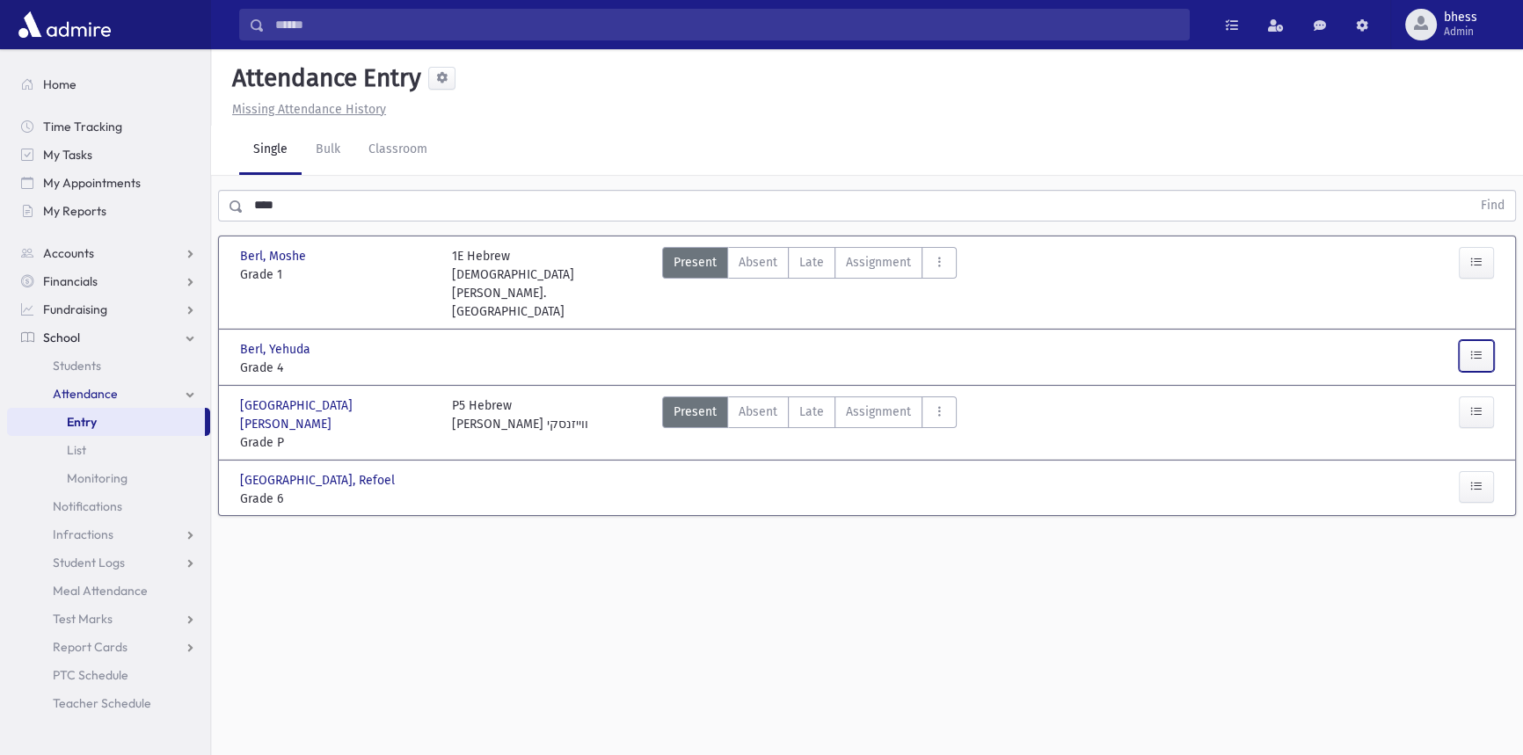
click at [1486, 340] on button "button" at bounding box center [1476, 356] width 35 height 32
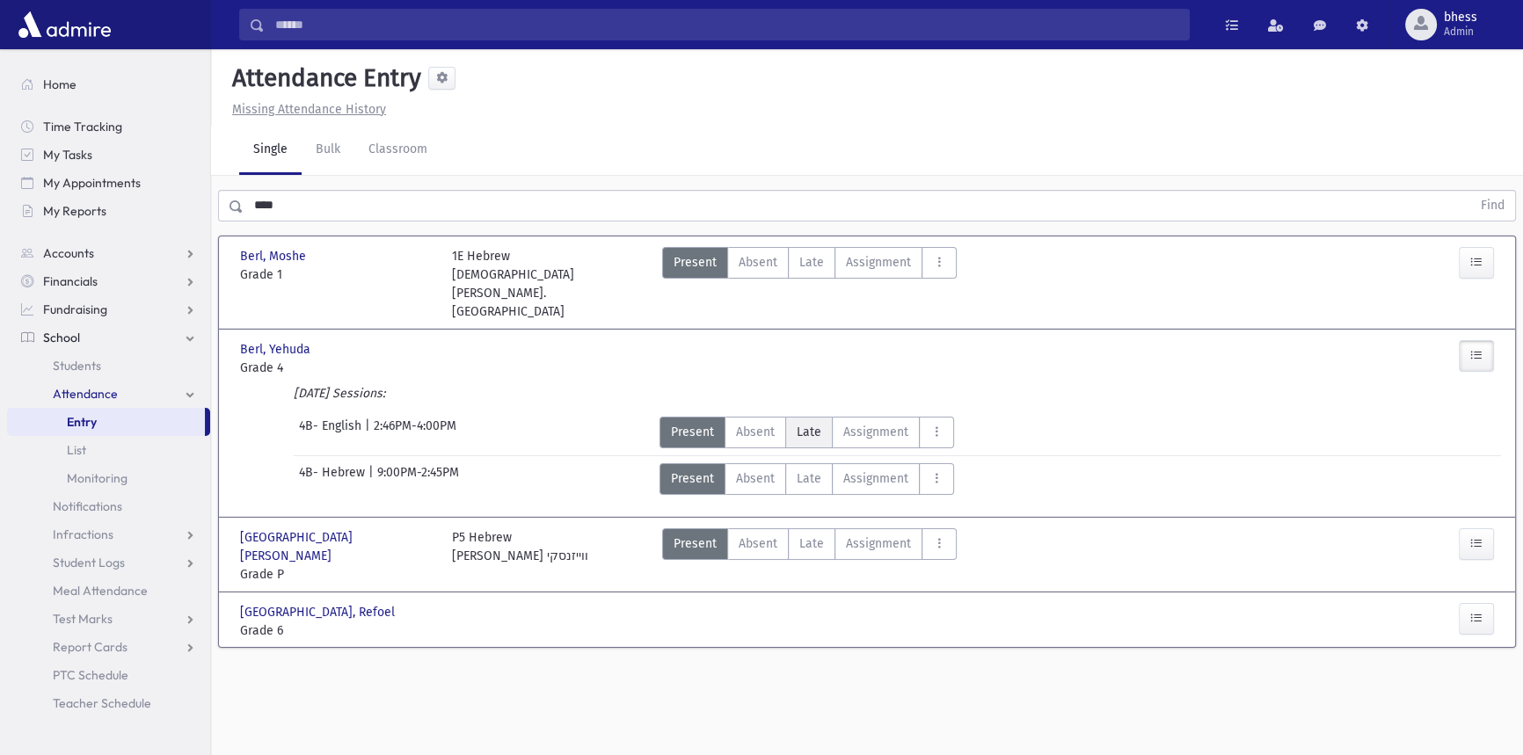
click at [812, 423] on span "Late" at bounding box center [809, 432] width 25 height 18
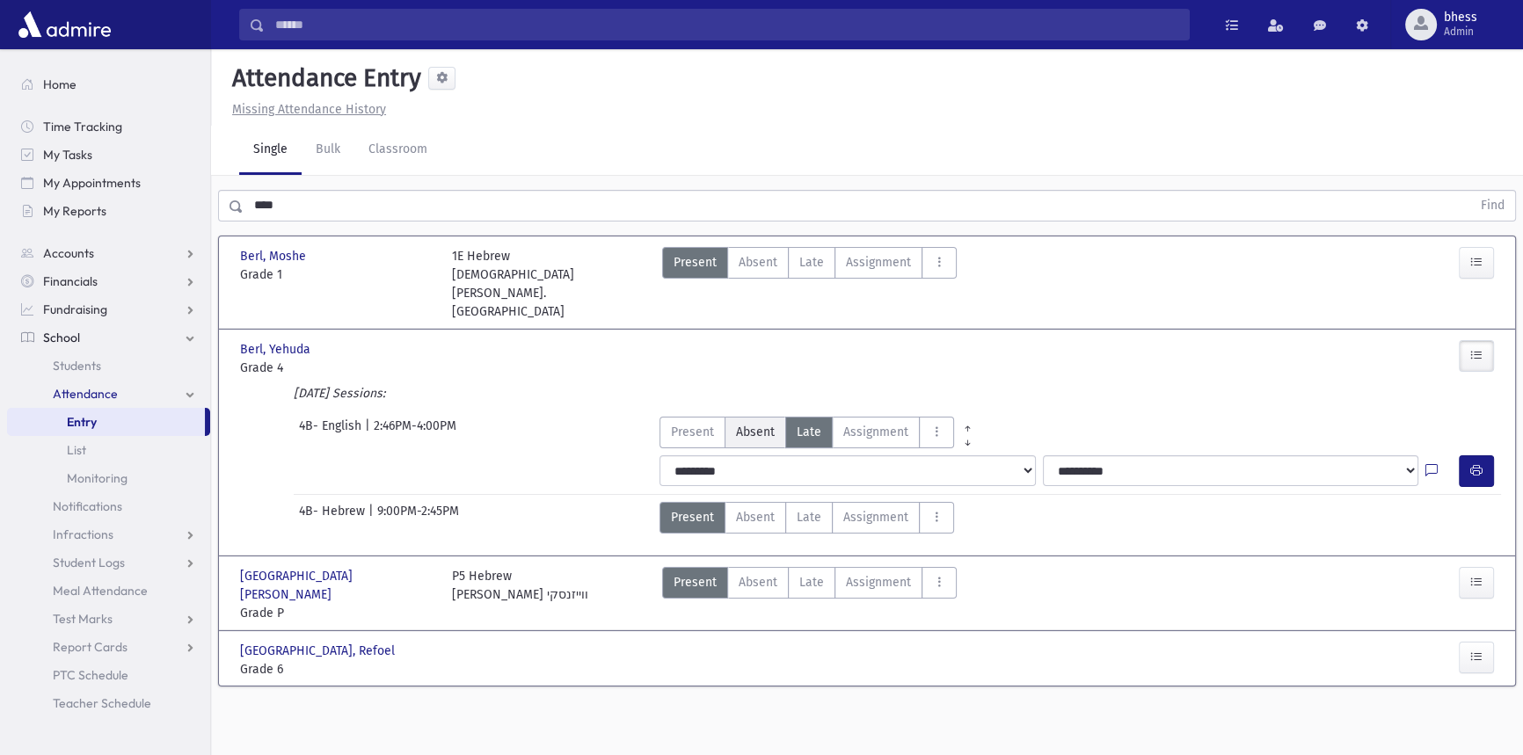
drag, startPoint x: 694, startPoint y: 394, endPoint x: 767, endPoint y: 408, distance: 74.3
click at [703, 423] on span "Present" at bounding box center [692, 432] width 43 height 18
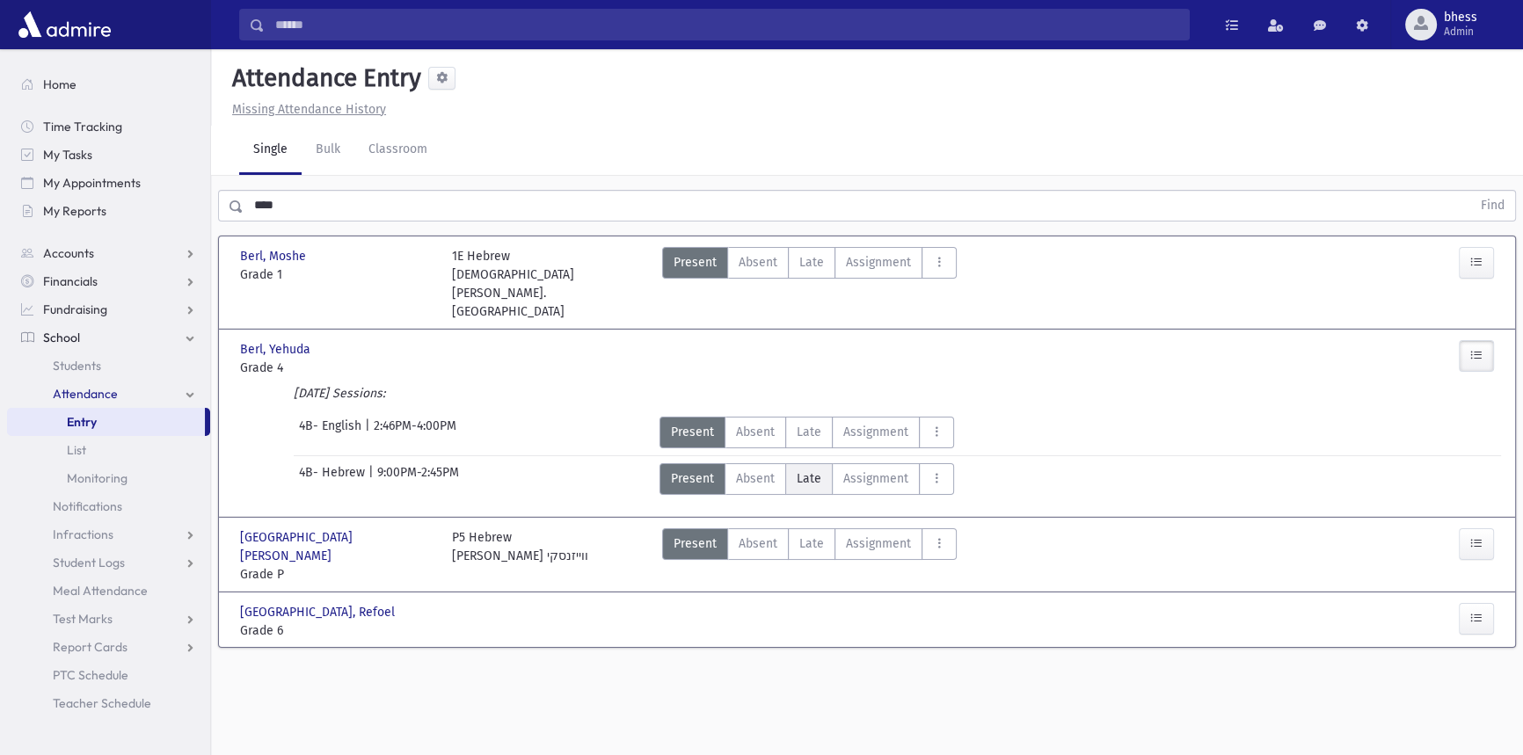
click at [824, 463] on label "Late Late" at bounding box center [808, 479] width 47 height 32
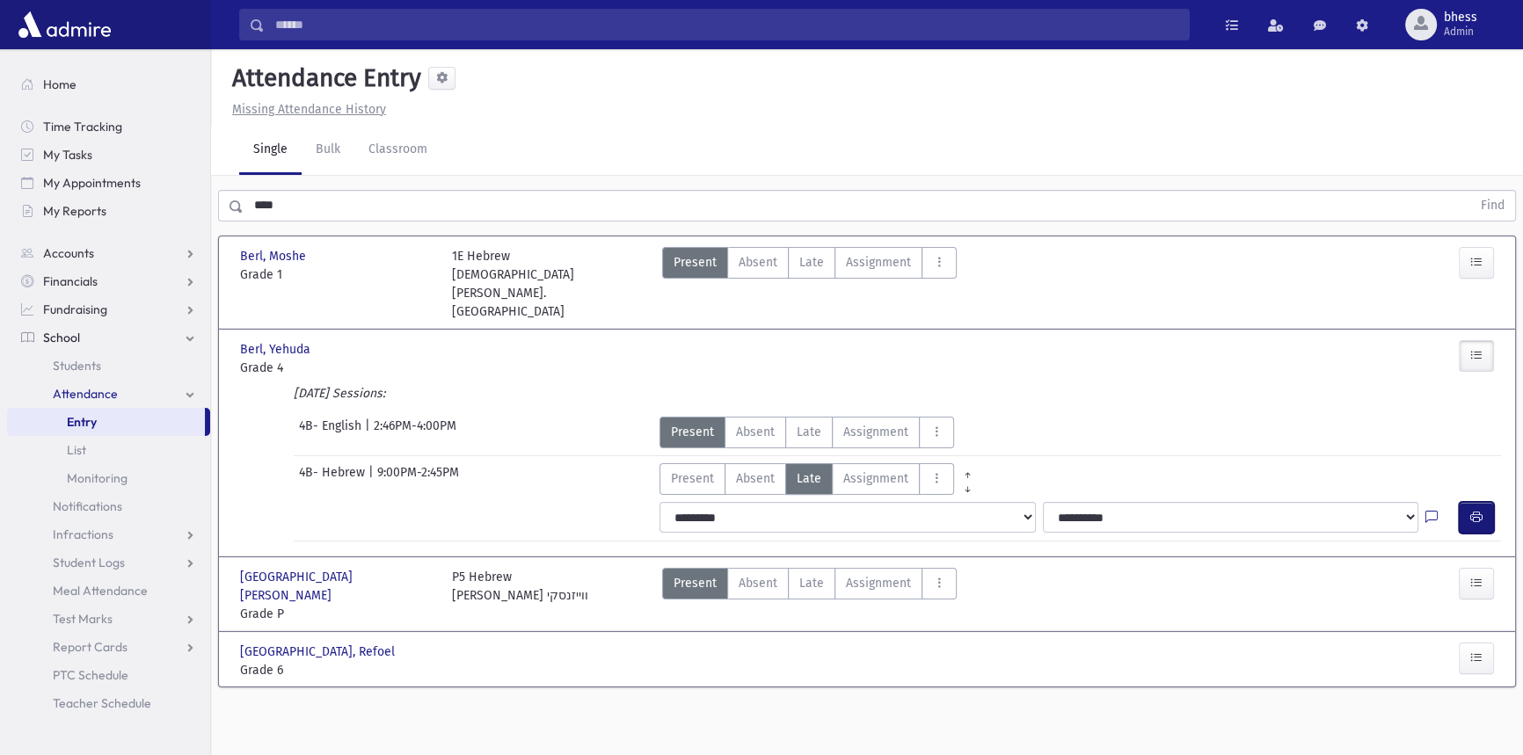
click at [1472, 510] on icon "button" at bounding box center [1476, 517] width 12 height 15
